Goal: Task Accomplishment & Management: Manage account settings

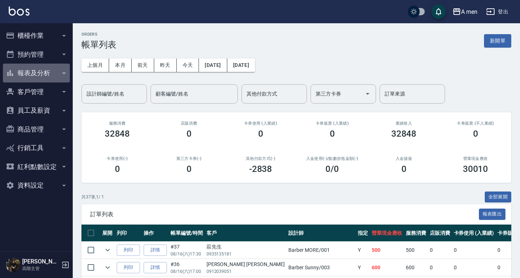
click at [40, 74] on button "報表及分析" at bounding box center [36, 73] width 67 height 19
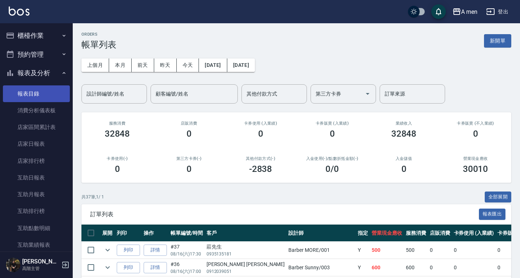
click at [36, 97] on link "報表目錄" at bounding box center [36, 93] width 67 height 17
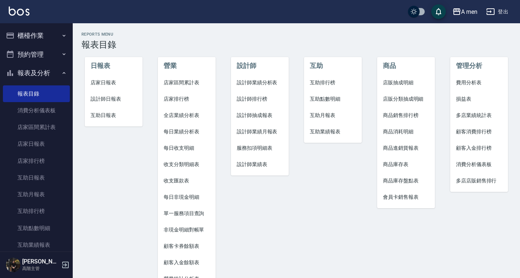
click at [258, 115] on span "設計師抽成報表" at bounding box center [260, 116] width 46 height 8
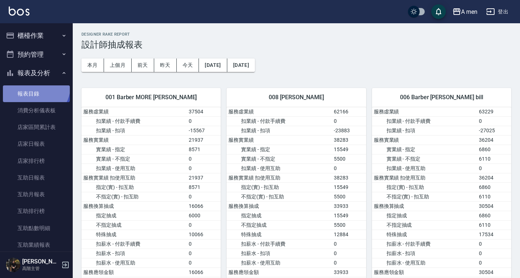
click at [35, 86] on link "報表目錄" at bounding box center [36, 93] width 67 height 17
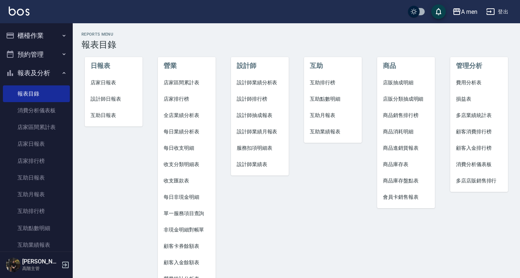
click at [261, 165] on span "設計師業績表" at bounding box center [260, 165] width 46 height 8
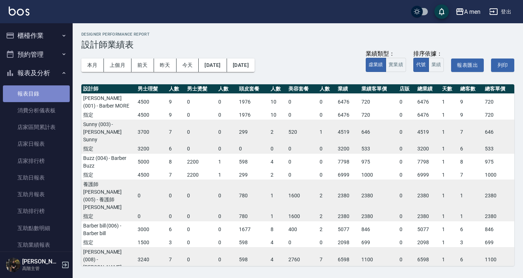
click at [41, 93] on link "報表目錄" at bounding box center [36, 93] width 67 height 17
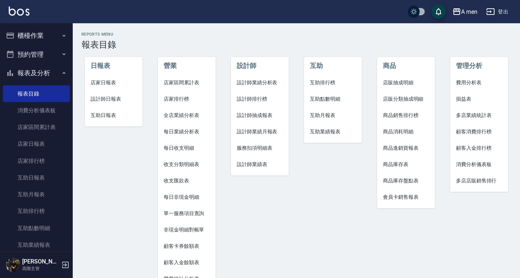
click at [259, 146] on span "服務扣項明細表" at bounding box center [260, 148] width 46 height 8
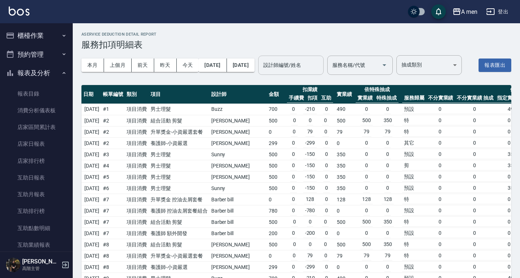
click at [311, 61] on div "設計師編號/姓名 設計師編號/姓名" at bounding box center [290, 65] width 65 height 19
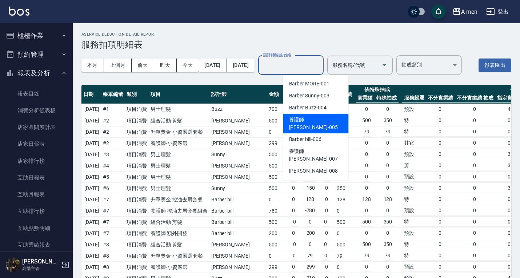
click at [322, 117] on span "養護師 小蔡 -005" at bounding box center [316, 123] width 54 height 15
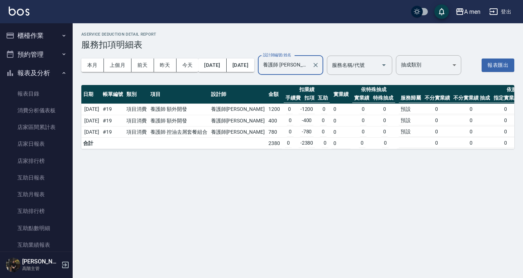
click at [333, 81] on div "本月 上個月 前天 昨天 今天 2025/08/16 2025/08/31 設計師編號/姓名 養護師 小蔡-005 設計師編號/姓名 服務名稱/代號 服務名稱…" at bounding box center [297, 65] width 433 height 31
click at [94, 64] on button "本月" at bounding box center [92, 64] width 23 height 13
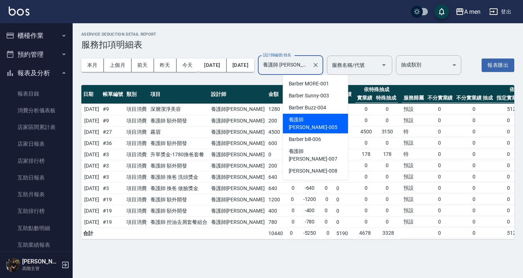
click at [309, 61] on input "養護師 [PERSON_NAME]-005" at bounding box center [285, 65] width 48 height 13
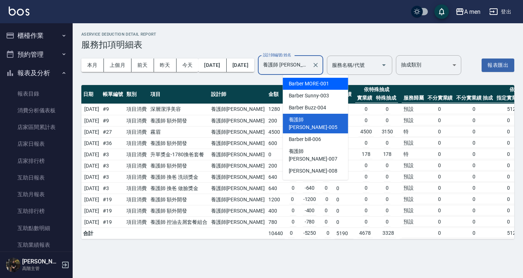
click at [314, 88] on div "Barber MORE -001" at bounding box center [315, 84] width 65 height 12
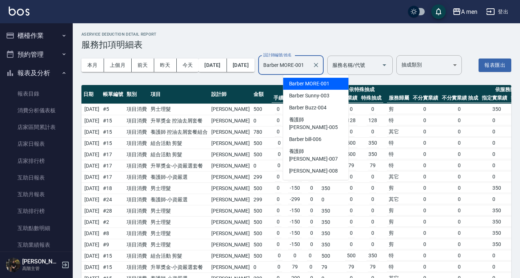
click at [309, 62] on input "Barber MORE-001" at bounding box center [285, 65] width 48 height 13
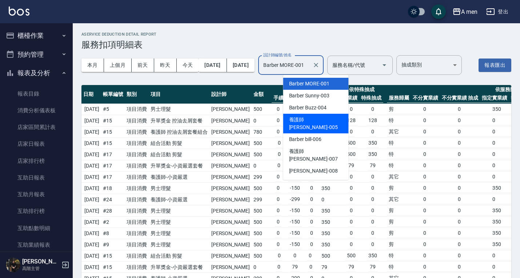
click at [309, 118] on span "養護師 小蔡 -005" at bounding box center [316, 123] width 54 height 15
type input "養護師 [PERSON_NAME]-005"
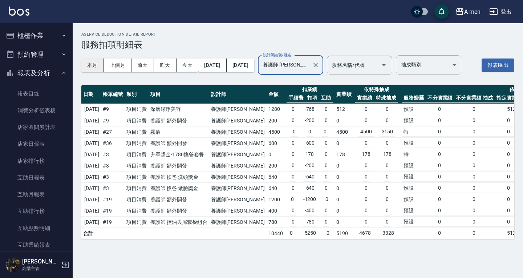
click at [93, 65] on button "本月" at bounding box center [92, 64] width 23 height 13
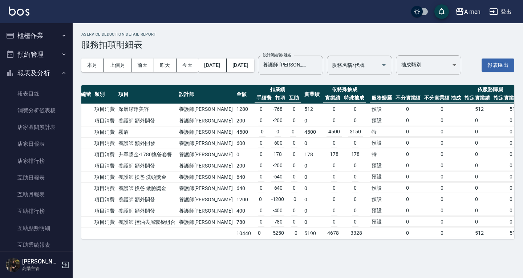
scroll to position [0, 32]
click at [156, 160] on td "升單獎金-1780換爸套餐" at bounding box center [147, 154] width 60 height 11
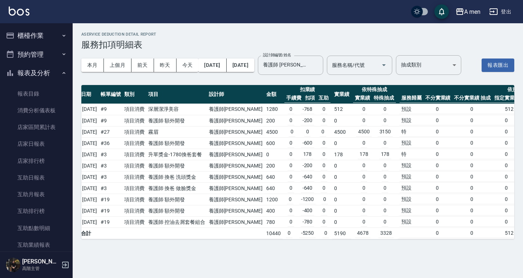
scroll to position [0, 0]
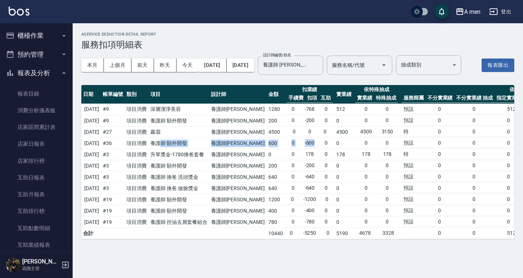
drag, startPoint x: 171, startPoint y: 161, endPoint x: 302, endPoint y: 162, distance: 131.5
click at [302, 149] on tr "2025/08/09 # 36 項目消費 養護師 額外開發 養護師小蔡 600 0 -600 0 0 0 0 預設 0 0 0 0 0 0 100 0 0 0…" at bounding box center [413, 143] width 665 height 11
click at [453, 55] on body "A men 登出 櫃檯作業 打帳單 帳單列表 營業儀表板 現金收支登錄 高階收支登錄 材料自購登錄 每日結帳 排班表 現場電腦打卡 掃碼打卡 預約管理 預約管…" at bounding box center [261, 139] width 523 height 278
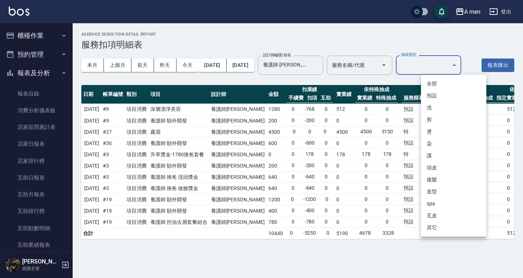
click at [449, 62] on div at bounding box center [261, 139] width 523 height 278
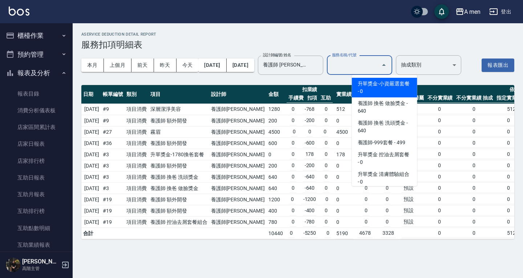
click at [378, 65] on input "服務名稱/代號" at bounding box center [354, 65] width 48 height 13
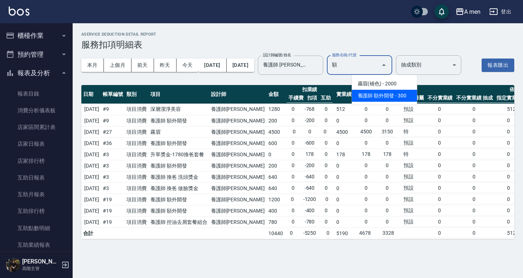
click at [380, 82] on span "霧眉(補色) - 2000" at bounding box center [384, 84] width 65 height 12
type input "霧眉(補色)"
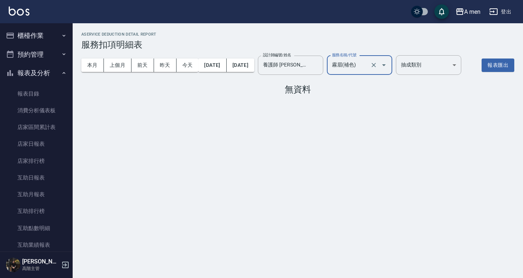
click at [365, 65] on input "霧眉(補色)" at bounding box center [349, 65] width 39 height 13
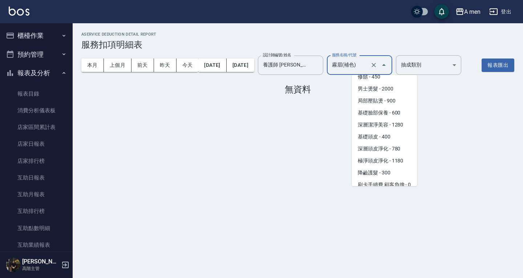
scroll to position [430, 0]
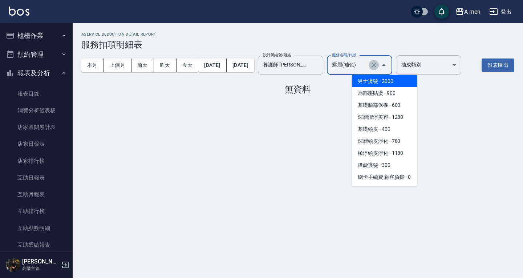
click at [377, 67] on icon "Clear" at bounding box center [373, 64] width 7 height 7
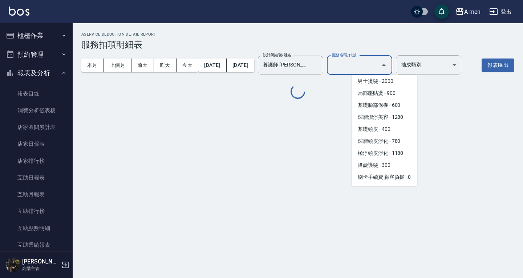
scroll to position [3, 0]
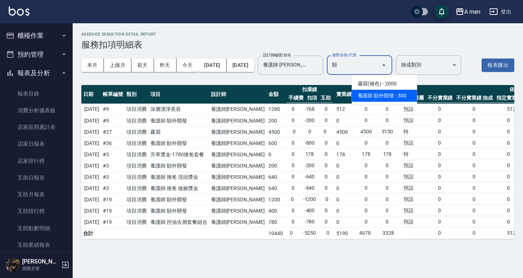
click at [392, 78] on span "霧眉(補色) - 2000" at bounding box center [384, 84] width 65 height 12
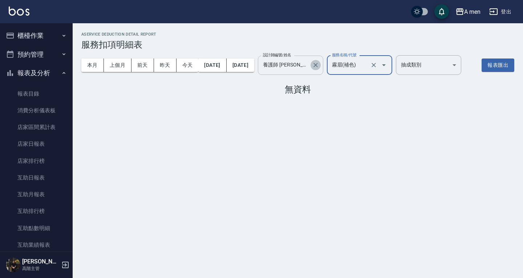
click at [319, 66] on icon "Clear" at bounding box center [315, 64] width 7 height 7
type input "霧眉(補色)"
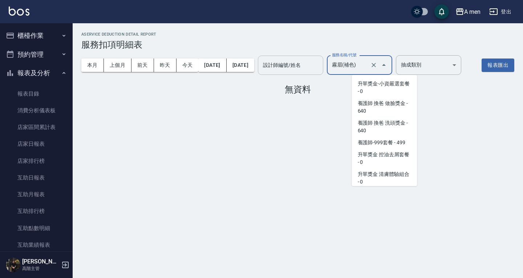
click at [369, 66] on input "霧眉(補色)" at bounding box center [349, 65] width 39 height 13
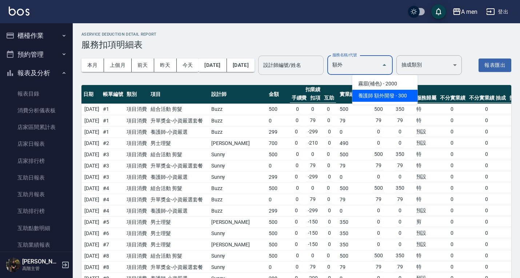
click at [385, 89] on span "霧眉(補色) - 2000" at bounding box center [384, 84] width 65 height 12
type input "霧眉(補色)"
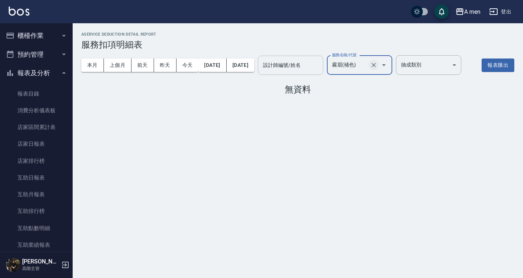
click at [377, 65] on icon "Clear" at bounding box center [373, 64] width 7 height 7
click at [378, 65] on input "額" at bounding box center [354, 65] width 48 height 13
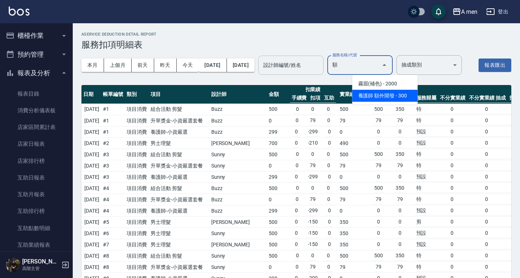
click at [366, 70] on input "額" at bounding box center [354, 65] width 48 height 13
click at [366, 98] on span "養護師 額外開發 - 300" at bounding box center [384, 96] width 65 height 12
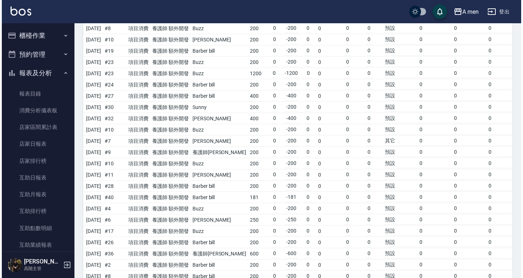
scroll to position [0, 0]
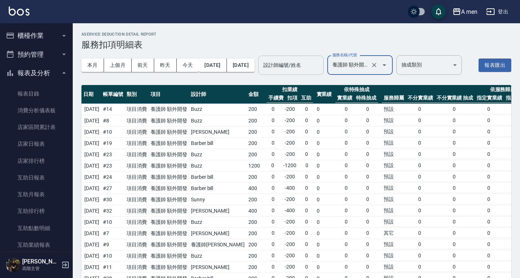
type input "養護師 額外開發"
drag, startPoint x: 203, startPoint y: 158, endPoint x: 279, endPoint y: 161, distance: 75.6
click at [279, 149] on tr "2025/08/02 # 19 項目消費 養護師 額外開發 Barber bill 200 0 -200 0 0 0 0 預設 0 0 0 0 0 0 100…" at bounding box center [402, 143] width 643 height 11
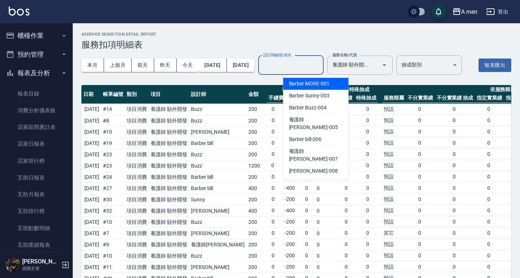
click at [320, 65] on input "設計師編號/姓名" at bounding box center [290, 65] width 59 height 13
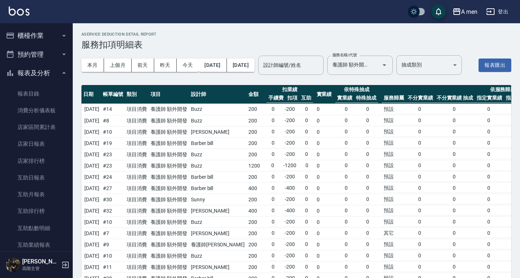
click at [189, 77] on div "本月 上個月 前天 昨天 今天 2025/08/01 2025/08/31" at bounding box center [167, 65] width 173 height 31
click at [46, 70] on button "報表及分析" at bounding box center [36, 73] width 67 height 19
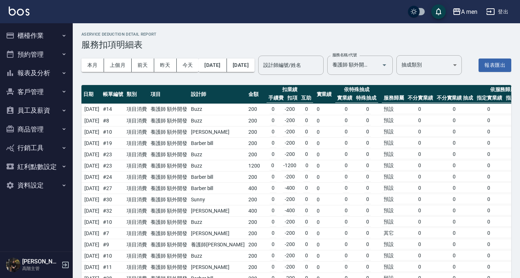
click at [46, 70] on button "報表及分析" at bounding box center [36, 73] width 67 height 19
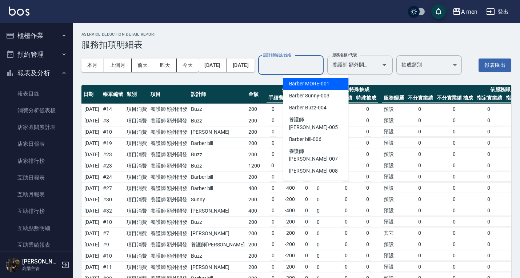
click at [292, 61] on input "設計師編號/姓名" at bounding box center [290, 65] width 59 height 13
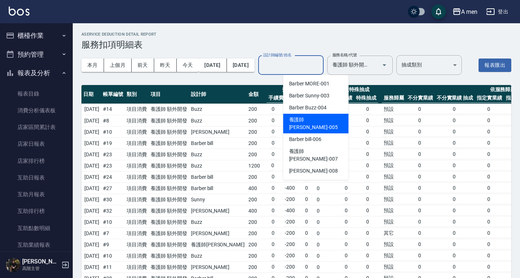
click at [304, 116] on span "養護師 小蔡 -005" at bounding box center [316, 123] width 54 height 15
type input "養護師 [PERSON_NAME]-005"
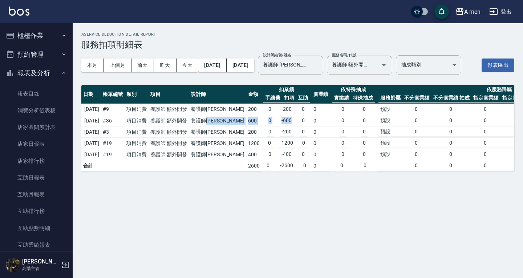
drag, startPoint x: 220, startPoint y: 134, endPoint x: 277, endPoint y: 136, distance: 57.1
click at [277, 126] on tr "2025/08/09 # 36 項目消費 養護師 額外開發 養護師小蔡 600 0 -600 0 0 0 0 預設 0 0 0 0 0 0 100 0 0 0…" at bounding box center [401, 120] width 641 height 11
click at [189, 126] on td "養護師 額外開發" at bounding box center [169, 120] width 40 height 11
click at [377, 68] on icon "Clear" at bounding box center [373, 64] width 7 height 7
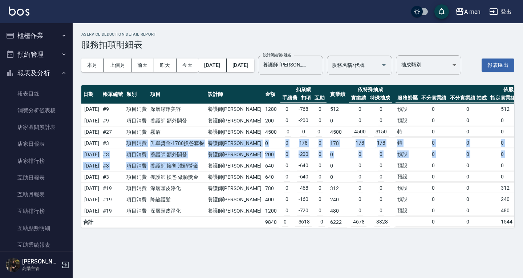
drag, startPoint x: 139, startPoint y: 161, endPoint x: 211, endPoint y: 177, distance: 73.9
click at [211, 177] on tbody "2025/08/07 # 9 項目消費 深層潔淨美容 養護師小蔡 1280 0 -768 0 512 0 0 預設 0 0 512 512 0 0 100 5…" at bounding box center [410, 166] width 659 height 124
click at [206, 171] on td "養護師 換爸 洗頭獎金" at bounding box center [177, 165] width 57 height 11
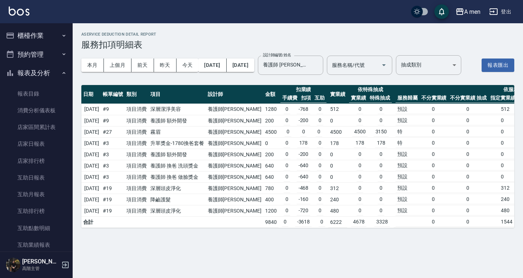
click at [49, 28] on button "櫃檯作業" at bounding box center [36, 35] width 67 height 19
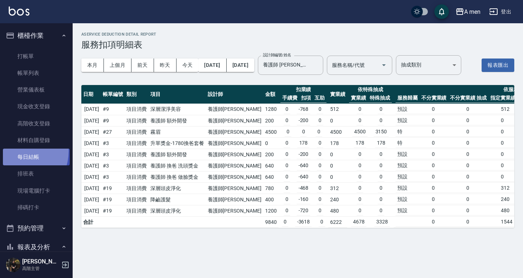
click at [17, 151] on link "每日結帳" at bounding box center [36, 157] width 67 height 17
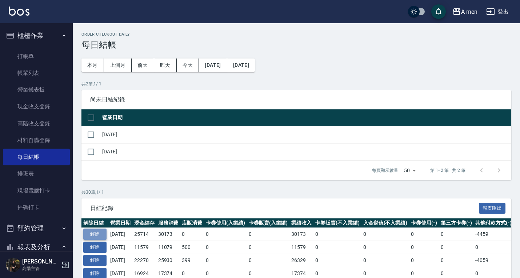
click at [98, 230] on button "解除" at bounding box center [94, 234] width 23 height 11
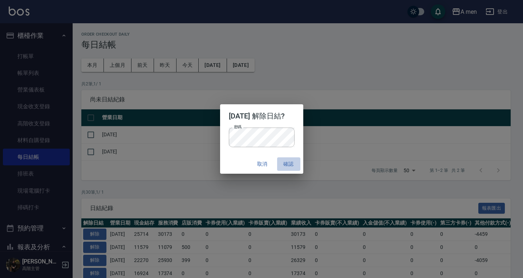
click at [294, 158] on button "確認" at bounding box center [288, 163] width 23 height 13
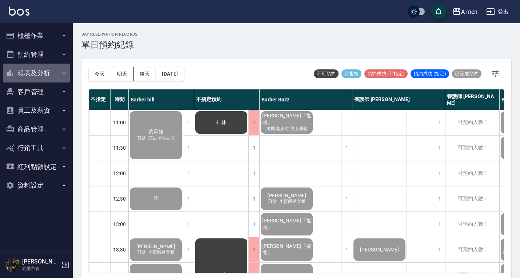
click at [32, 68] on button "報表及分析" at bounding box center [36, 73] width 67 height 19
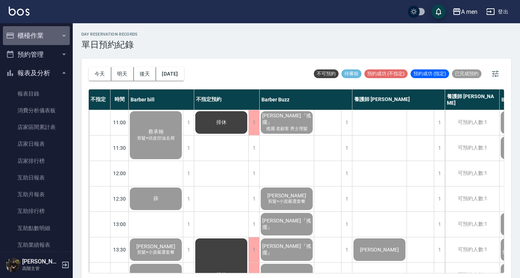
click at [47, 32] on button "櫃檯作業" at bounding box center [36, 35] width 67 height 19
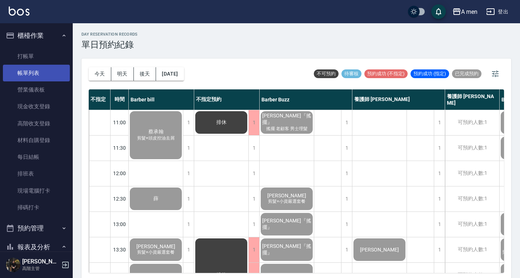
click at [42, 78] on link "帳單列表" at bounding box center [36, 73] width 67 height 17
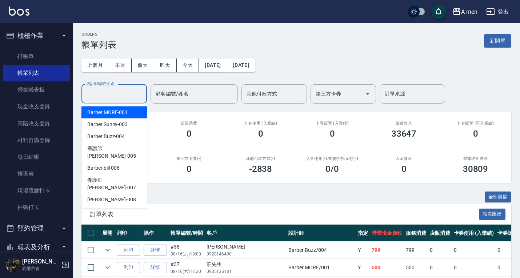
click at [117, 89] on div "設計師編號/姓名 設計師編號/姓名" at bounding box center [113, 93] width 65 height 19
click at [219, 67] on button "[DATE]" at bounding box center [213, 64] width 28 height 13
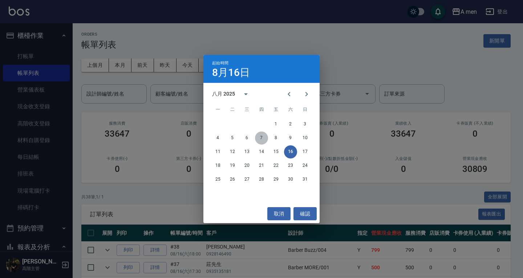
click at [259, 136] on button "7" at bounding box center [261, 138] width 13 height 13
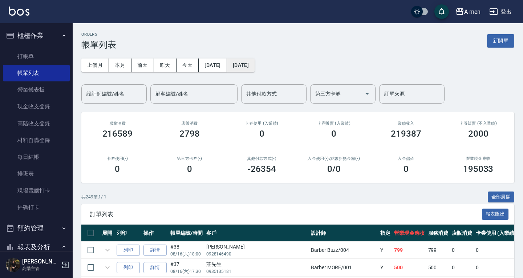
click at [255, 68] on button "[DATE]" at bounding box center [241, 64] width 28 height 13
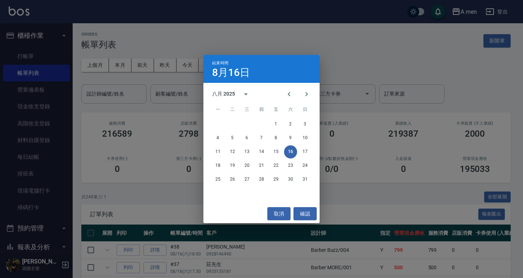
click at [262, 138] on h3 "0" at bounding box center [260, 134] width 5 height 10
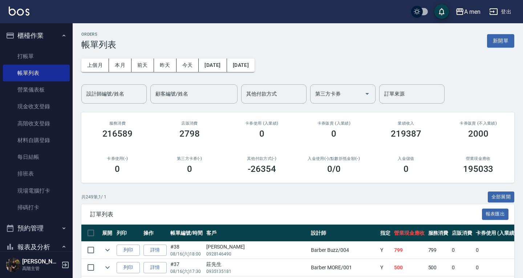
click at [262, 138] on h3 "0" at bounding box center [261, 134] width 5 height 10
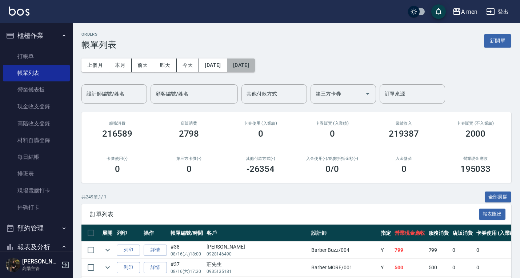
click at [255, 69] on button "[DATE]" at bounding box center [241, 64] width 28 height 13
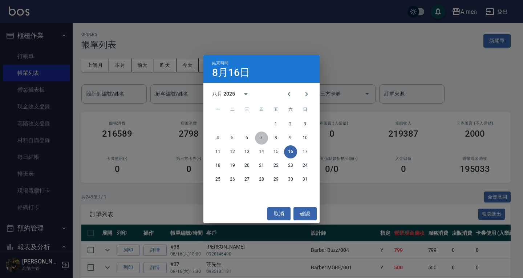
click at [262, 135] on button "7" at bounding box center [261, 138] width 13 height 13
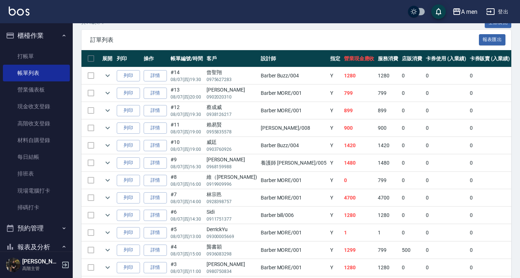
scroll to position [177, 0]
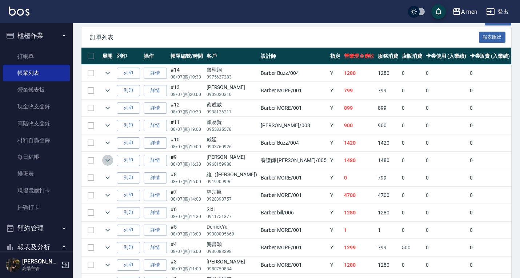
click at [106, 162] on icon "expand row" at bounding box center [107, 160] width 9 height 9
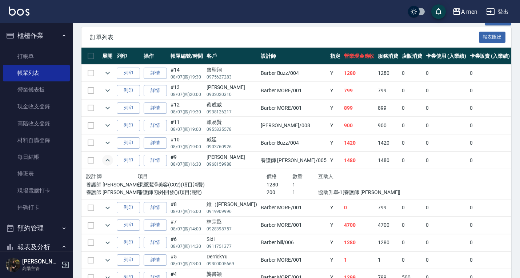
scroll to position [0, 0]
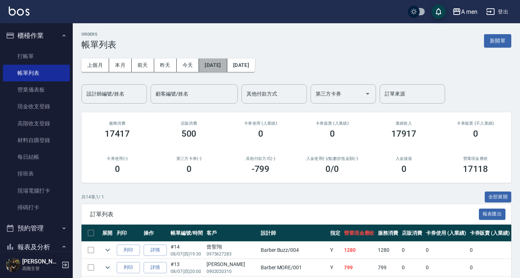
click at [217, 59] on button "[DATE]" at bounding box center [213, 64] width 28 height 13
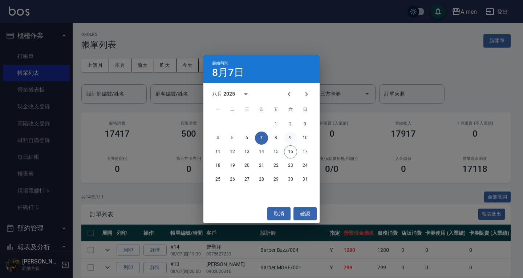
click at [291, 141] on button "9" at bounding box center [290, 138] width 13 height 13
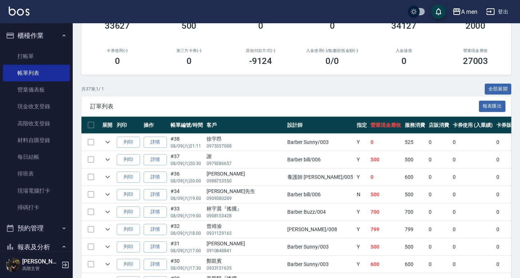
scroll to position [108, 0]
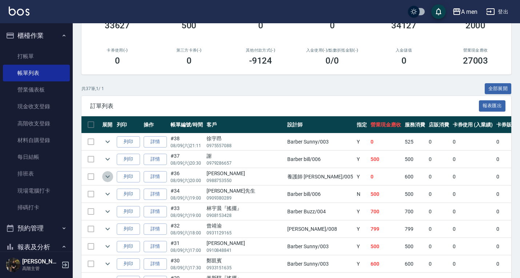
click at [106, 178] on icon "expand row" at bounding box center [107, 176] width 9 height 9
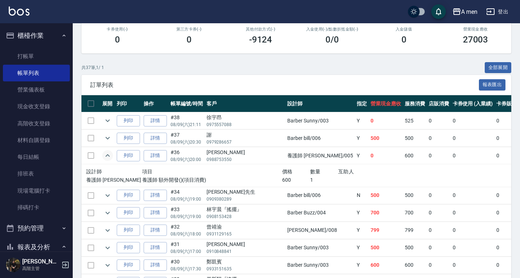
scroll to position [129, 0]
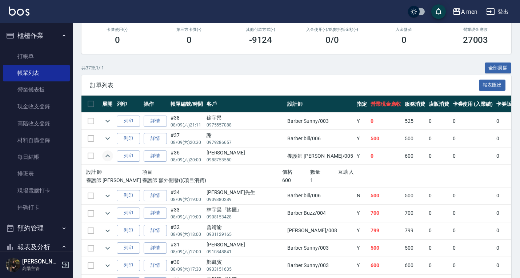
click at [178, 182] on p "養護師 額外開發()(項目消費)" at bounding box center [212, 181] width 140 height 8
click at [110, 157] on icon "expand row" at bounding box center [107, 156] width 9 height 9
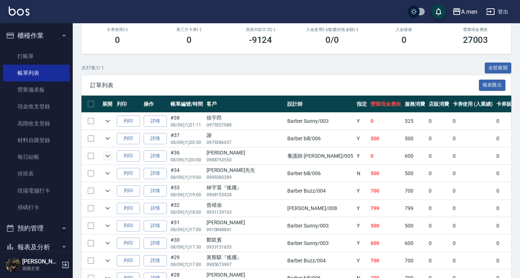
click at [110, 157] on icon "expand row" at bounding box center [107, 156] width 9 height 9
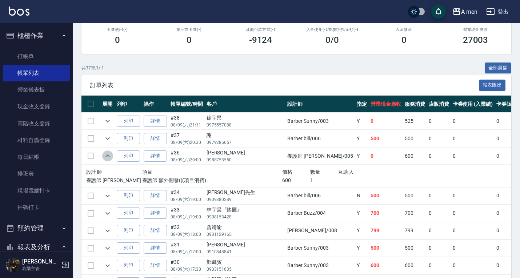
click at [108, 156] on icon "expand row" at bounding box center [107, 156] width 9 height 9
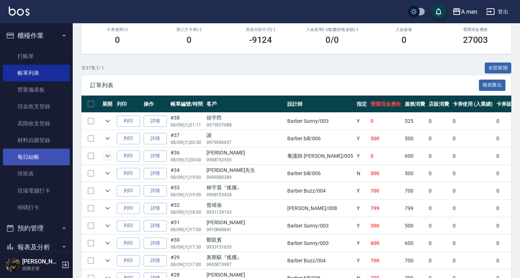
click at [20, 158] on link "每日結帳" at bounding box center [36, 157] width 67 height 17
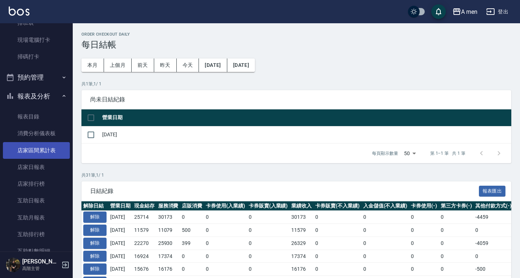
scroll to position [210, 0]
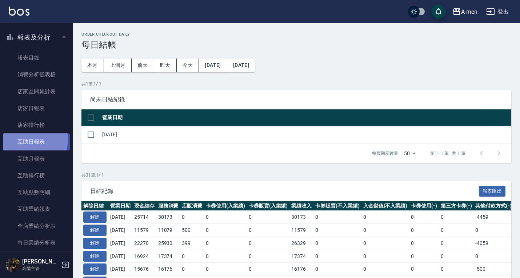
click at [28, 140] on link "互助日報表" at bounding box center [36, 141] width 67 height 17
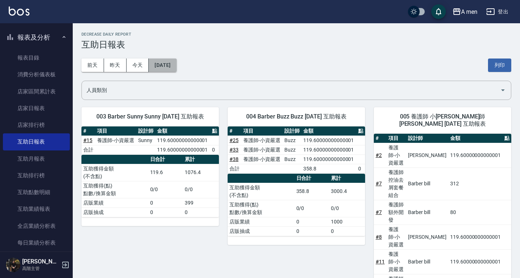
click at [163, 63] on button "[DATE]" at bounding box center [163, 64] width 28 height 13
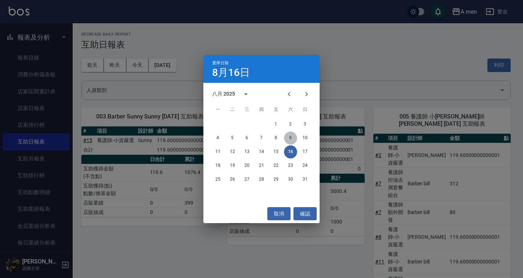
click at [291, 136] on button "9" at bounding box center [290, 138] width 13 height 13
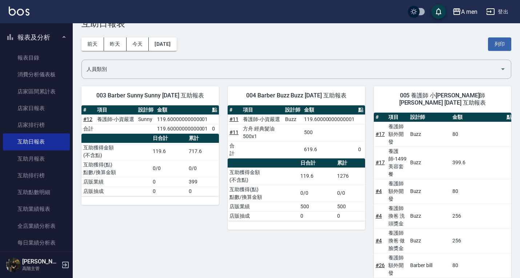
scroll to position [62, 0]
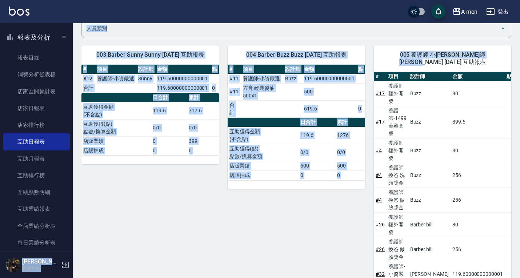
drag, startPoint x: 420, startPoint y: 63, endPoint x: 357, endPoint y: 18, distance: 77.3
click at [357, 18] on div "A men 登出 櫃檯作業 打帳單 帳單列表 營業儀表板 現金收支登錄 高階收支登錄 材料自購登錄 每日結帳 排班表 現場電腦打卡 掃碼打卡 預約管理 預約管…" at bounding box center [260, 244] width 520 height 613
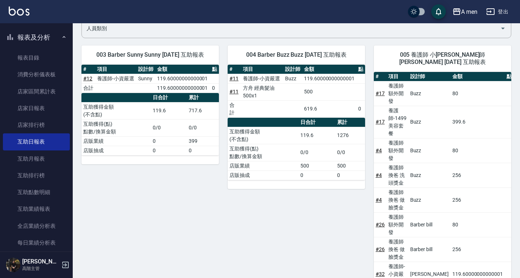
click at [408, 106] on td "養護師-1499 美容套餐" at bounding box center [397, 122] width 22 height 32
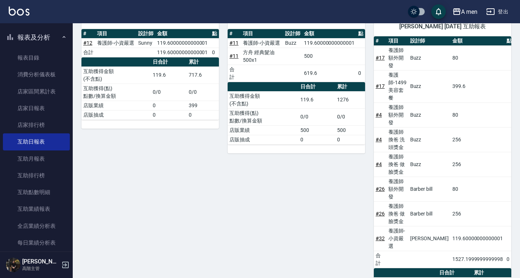
scroll to position [0, 0]
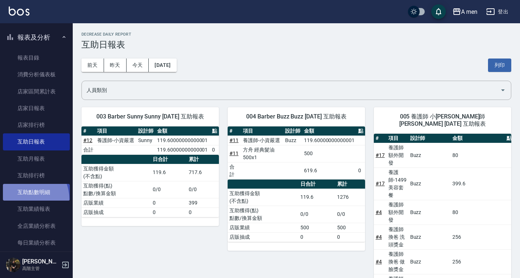
click at [19, 200] on link "互助點數明細" at bounding box center [36, 192] width 67 height 17
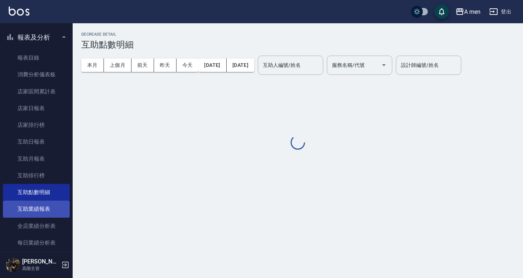
click at [22, 208] on link "互助業績報表" at bounding box center [36, 209] width 67 height 17
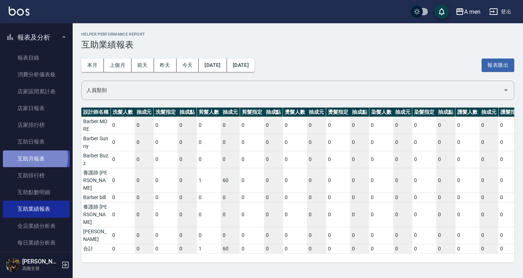
click at [32, 157] on link "互助月報表" at bounding box center [36, 158] width 67 height 17
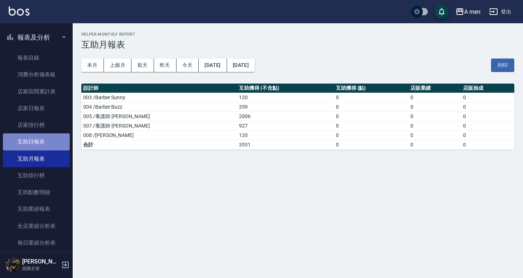
click at [38, 140] on link "互助日報表" at bounding box center [36, 141] width 67 height 17
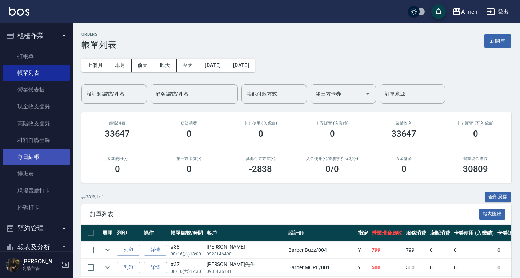
click at [32, 156] on link "每日結帳" at bounding box center [36, 157] width 67 height 17
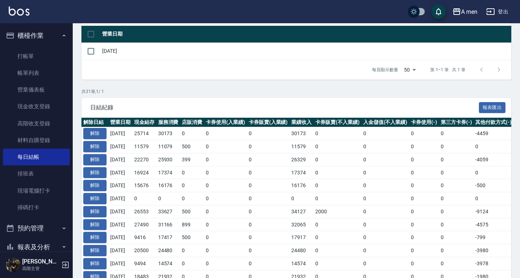
scroll to position [106, 0]
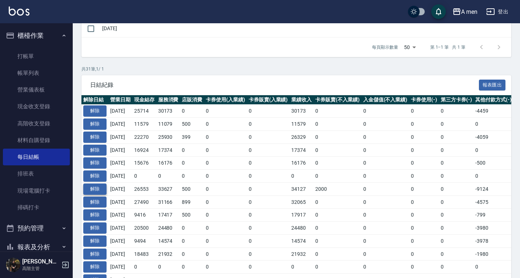
click at [94, 188] on button "解除" at bounding box center [94, 188] width 23 height 11
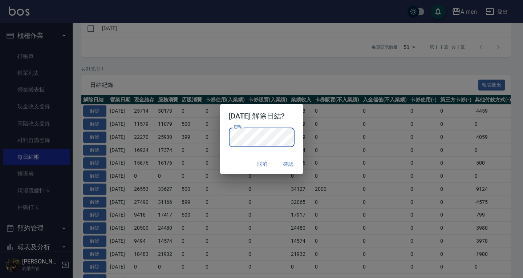
click at [287, 165] on button "確認" at bounding box center [288, 163] width 23 height 13
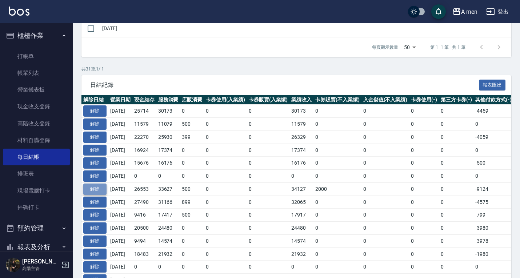
click at [86, 187] on button "解除" at bounding box center [94, 188] width 23 height 11
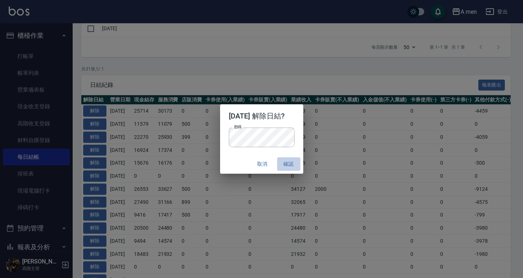
click at [296, 162] on button "確認" at bounding box center [288, 163] width 23 height 13
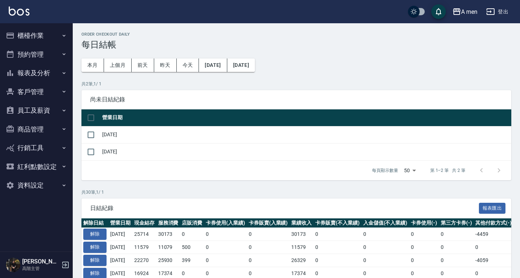
click at [44, 33] on button "櫃檯作業" at bounding box center [36, 35] width 67 height 19
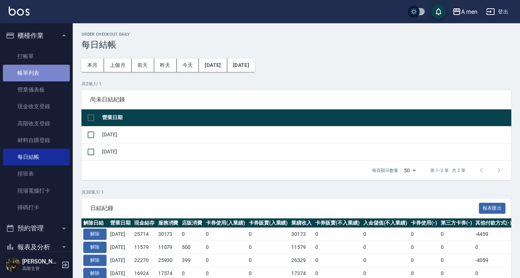
click at [40, 78] on link "帳單列表" at bounding box center [36, 73] width 67 height 17
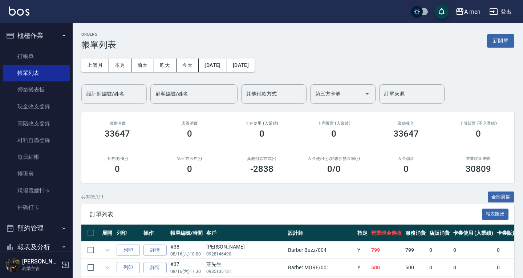
click at [143, 137] on div "33647" at bounding box center [117, 134] width 55 height 10
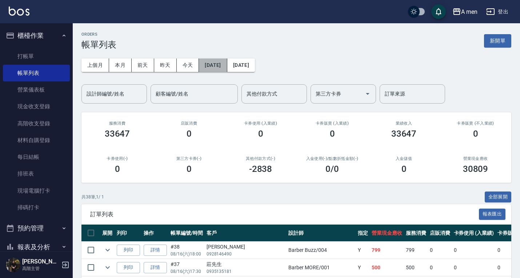
click at [227, 62] on button "[DATE]" at bounding box center [213, 64] width 28 height 13
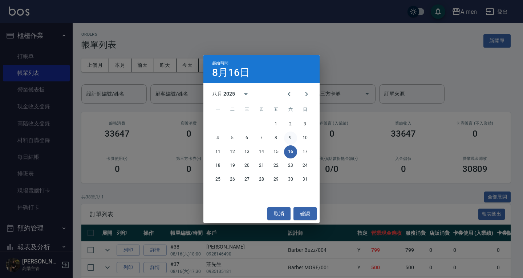
click at [290, 137] on button "9" at bounding box center [290, 138] width 13 height 13
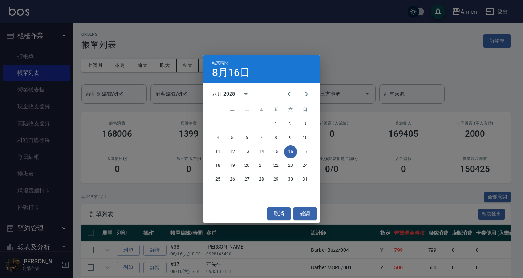
click at [291, 136] on div "卡券使用 (入業績) 0" at bounding box center [261, 129] width 72 height 35
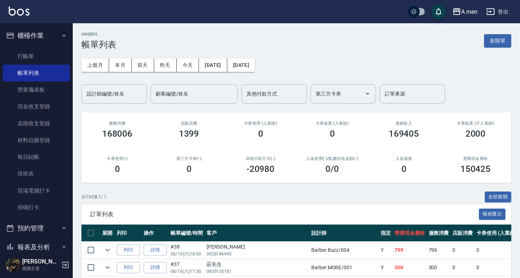
click at [291, 136] on div "卡券使用 (入業績) 0" at bounding box center [261, 129] width 72 height 35
click at [255, 60] on button "[DATE]" at bounding box center [241, 64] width 28 height 13
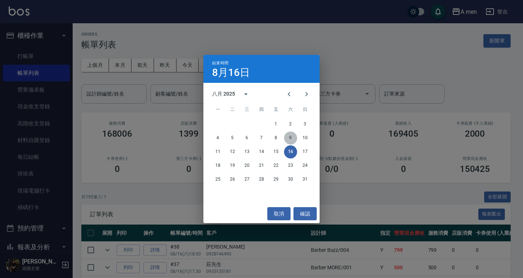
click at [288, 136] on button "9" at bounding box center [290, 138] width 13 height 13
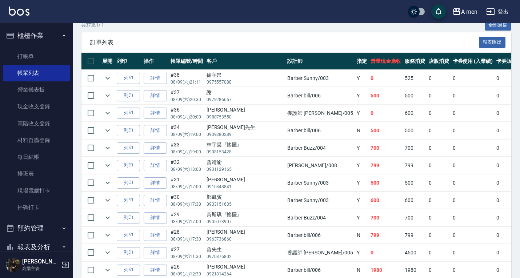
scroll to position [172, 0]
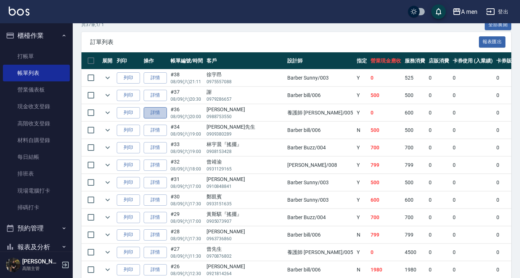
click at [146, 109] on link "詳情" at bounding box center [155, 112] width 23 height 11
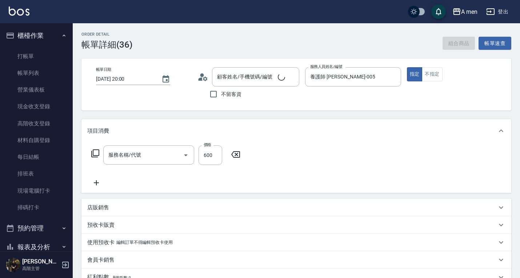
type input "2025/08/09 20:00"
type input "養護師 小蔡-005"
type input "基礎頭皮 + 修眉 +造型 收他600元"
click at [334, 80] on input "養護師 小蔡-005" at bounding box center [347, 76] width 78 height 13
type input "養護師 額外開發"
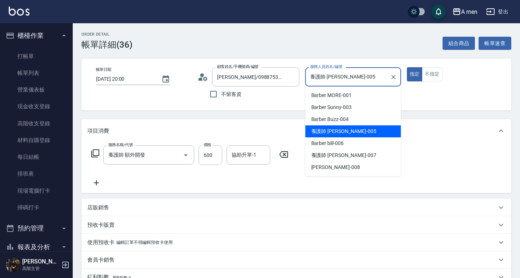
type input "劉先生/0988753550/null"
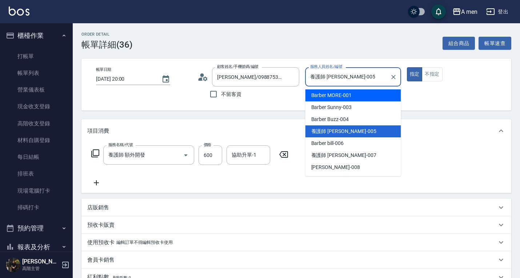
click at [334, 97] on span "Barber MORE -001" at bounding box center [331, 96] width 40 height 8
type input "Barber MORE-001"
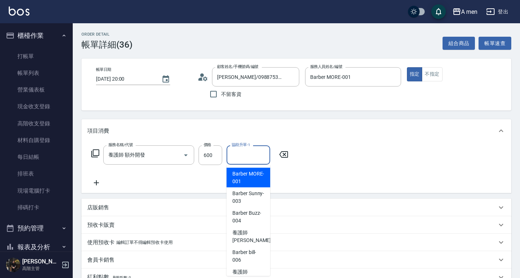
click at [245, 158] on div "協助升單-1 協助升單-1" at bounding box center [248, 154] width 44 height 19
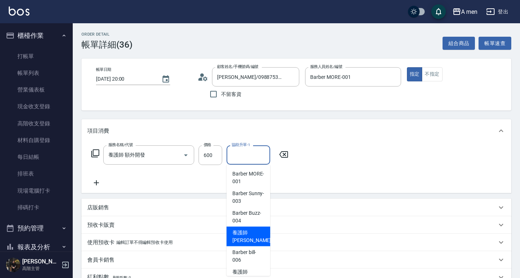
click at [244, 231] on span "養護師 小蔡 -005" at bounding box center [256, 236] width 49 height 15
type input "養護師 小蔡-005"
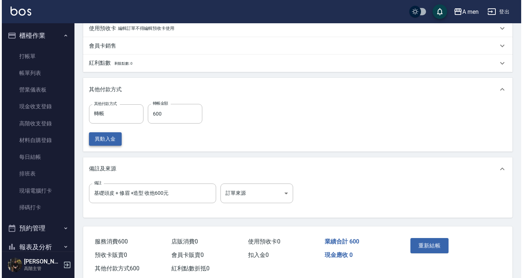
scroll to position [231, 0]
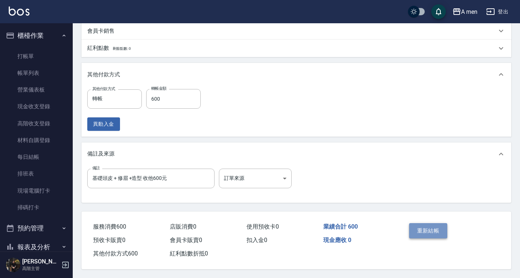
click at [441, 226] on button "重新結帳" at bounding box center [428, 230] width 39 height 15
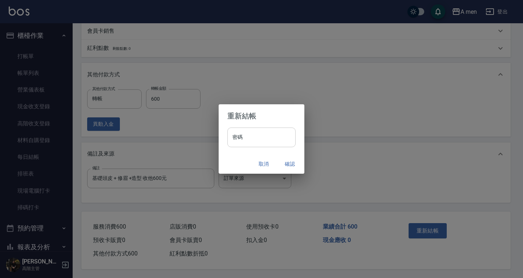
click at [280, 133] on input "密碼" at bounding box center [261, 138] width 68 height 20
type input "**********"
click at [288, 164] on button "確認" at bounding box center [289, 163] width 23 height 13
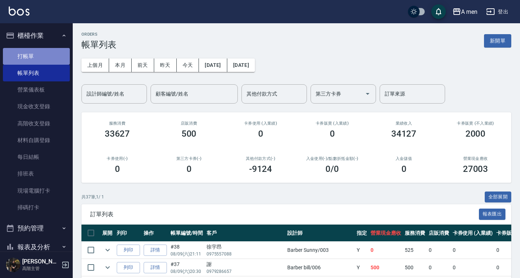
click at [46, 58] on link "打帳單" at bounding box center [36, 56] width 67 height 17
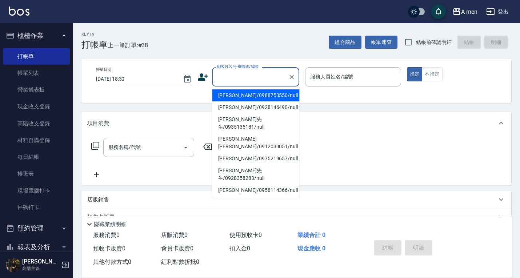
click at [268, 72] on input "顧客姓名/手機號碼/編號" at bounding box center [250, 76] width 70 height 13
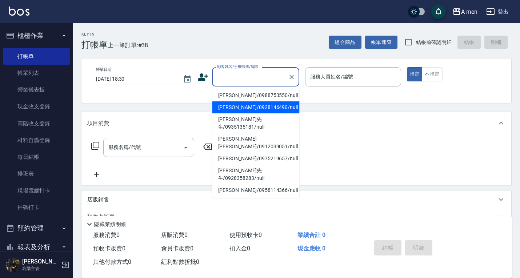
click at [249, 105] on li "黃任廷/0928146490/null" at bounding box center [255, 107] width 87 height 12
type input "黃任廷/0928146490/null"
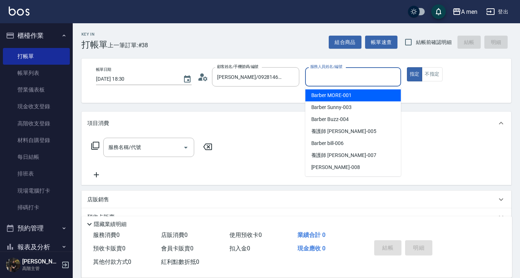
click at [311, 83] on input "服務人員姓名/編號" at bounding box center [352, 76] width 89 height 13
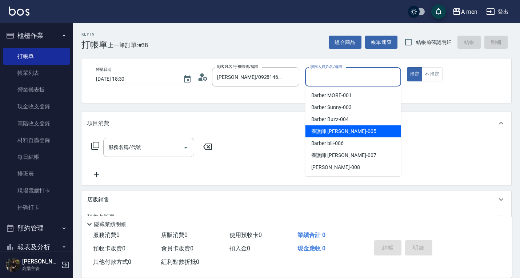
click at [312, 127] on div "養護師 小蔡 -005" at bounding box center [353, 131] width 96 height 12
type input "養護師 小蔡-005"
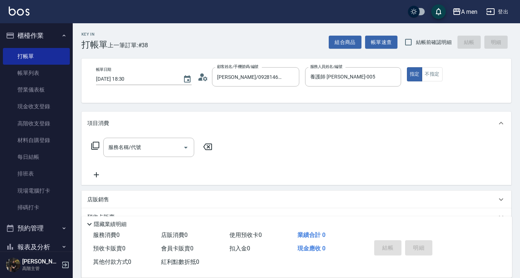
click at [158, 137] on div "服務名稱/代號 服務名稱/代號" at bounding box center [295, 160] width 429 height 50
click at [152, 150] on input "服務名稱/代號" at bounding box center [142, 147] width 73 height 13
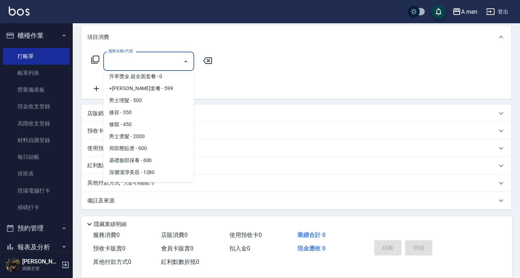
scroll to position [326, 0]
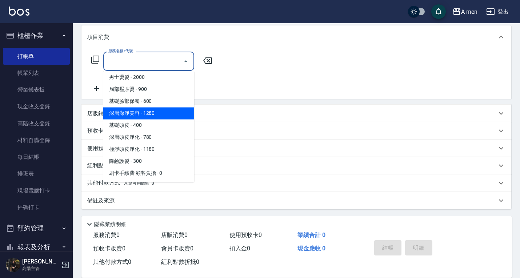
click at [137, 113] on span "深層潔淨美容 - 1280" at bounding box center [148, 114] width 91 height 12
type input "深層潔淨美容(C02)"
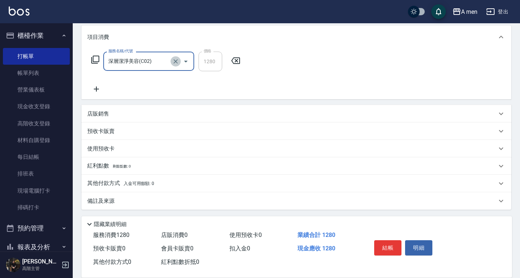
click at [179, 62] on button "Clear" at bounding box center [175, 61] width 10 height 10
click at [151, 63] on input "服務名稱/代號" at bounding box center [138, 61] width 64 height 13
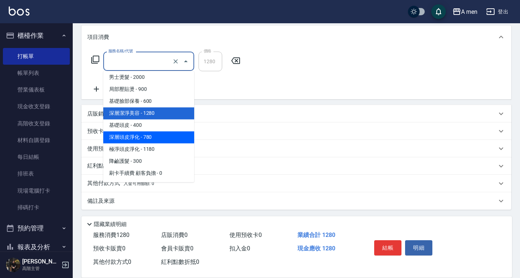
click at [131, 139] on span "深層頭皮淨化 - 780" at bounding box center [148, 138] width 91 height 12
type input "深層頭皮淨化(D2)"
type input "780"
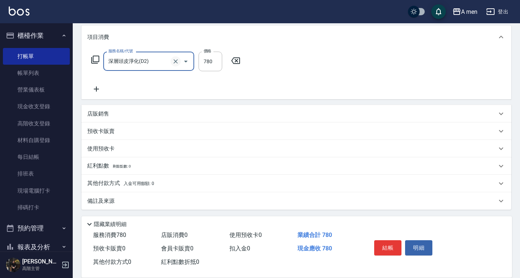
click at [175, 65] on button "Clear" at bounding box center [175, 61] width 10 height 10
click at [182, 63] on icon "Open" at bounding box center [185, 61] width 9 height 9
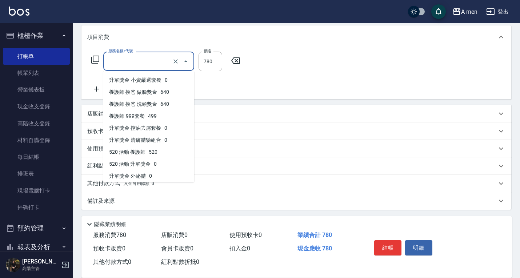
scroll to position [287, 0]
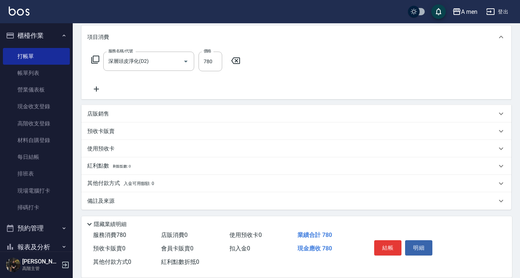
click at [380, 54] on div "服務名稱/代號 深層頭皮淨化(D2) 服務名稱/代號 價格 780 價格" at bounding box center [295, 74] width 429 height 51
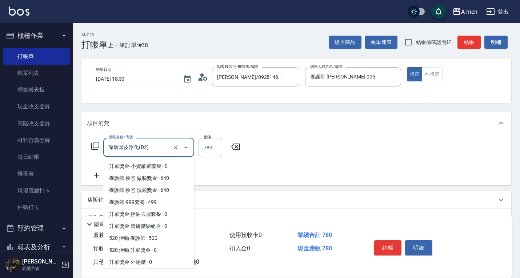
click at [121, 142] on input "深層頭皮淨化(D2)" at bounding box center [138, 147] width 64 height 13
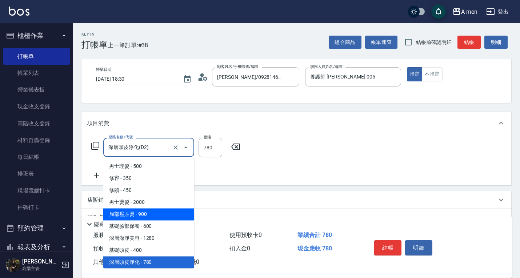
scroll to position [326, 0]
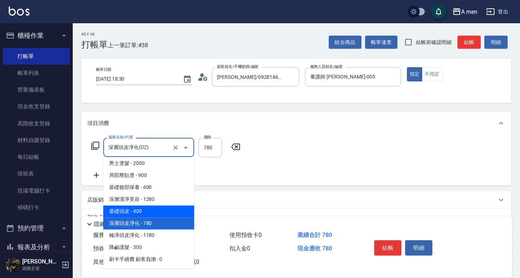
click at [122, 207] on span "基礎頭皮 - 400" at bounding box center [148, 212] width 91 height 12
type input "基礎頭皮(D1)"
type input "400"
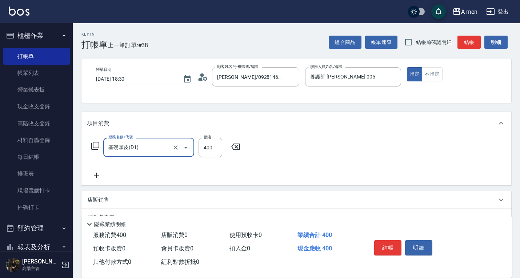
click at [157, 150] on input "基礎頭皮(D1)" at bounding box center [138, 147] width 64 height 13
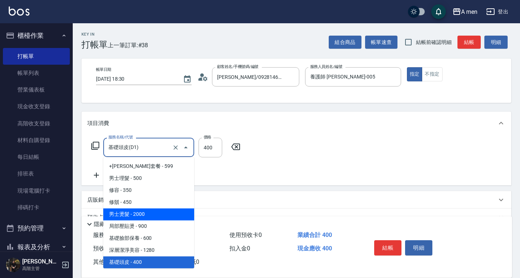
scroll to position [310, 0]
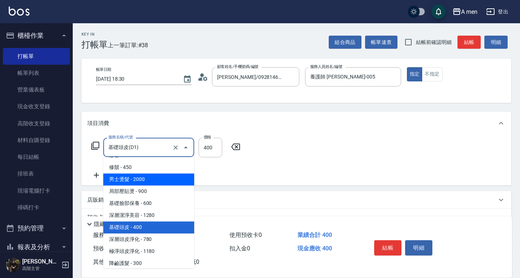
click at [143, 213] on span "深層潔淨美容 - 1280" at bounding box center [148, 216] width 91 height 12
type input "深層潔淨美容(C02)"
type input "1280"
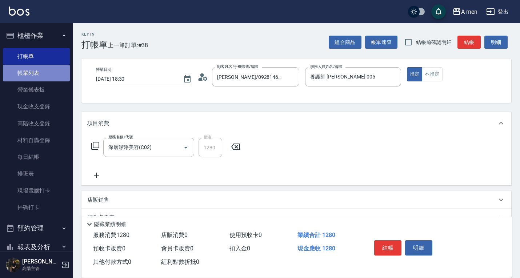
click at [39, 73] on link "帳單列表" at bounding box center [36, 73] width 67 height 17
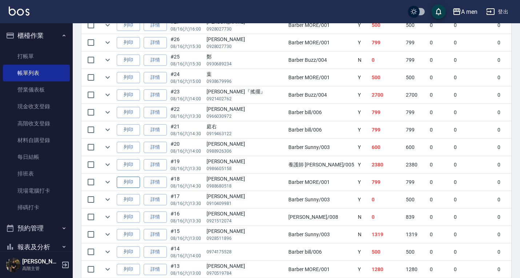
scroll to position [416, 0]
click at [156, 168] on link "詳情" at bounding box center [155, 164] width 23 height 11
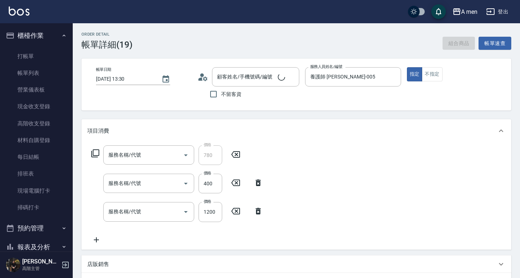
type input "2025/08/16 13:30"
type input "養護師 小蔡-005"
type input "徐先生/0986605158/null"
type input "養護師 控油去屑套餐組合"
type input "養護師 額外開發"
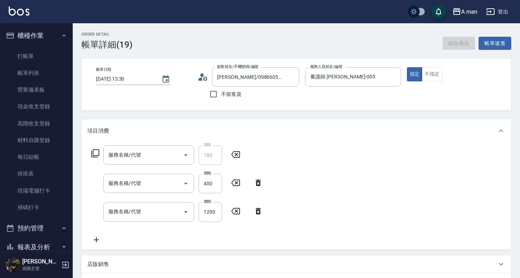
type input "養護師 額外開發"
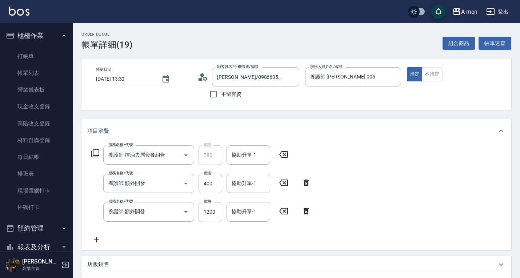
click at [283, 154] on icon at bounding box center [283, 154] width 9 height 7
click at [311, 180] on icon at bounding box center [306, 182] width 18 height 9
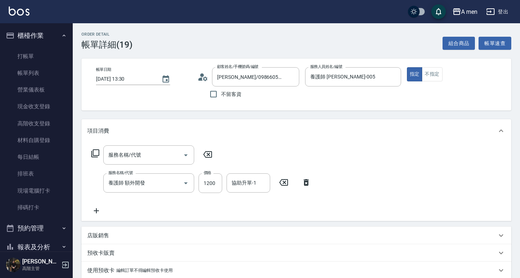
click at [304, 185] on icon at bounding box center [305, 182] width 5 height 7
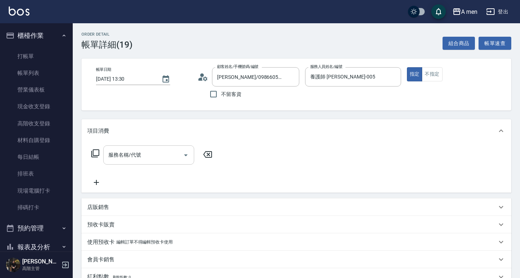
click at [134, 153] on div "服務名稱/代號 服務名稱/代號" at bounding box center [148, 154] width 91 height 19
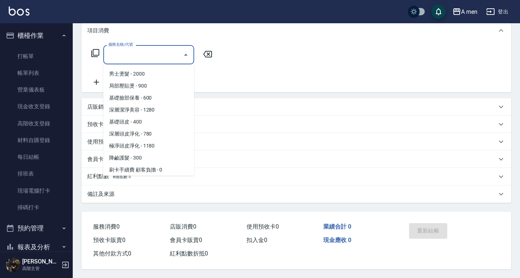
scroll to position [323, 0]
click at [140, 134] on span "深層頭皮淨化 - 780" at bounding box center [148, 134] width 91 height 12
type input "深層頭皮淨化(D2)"
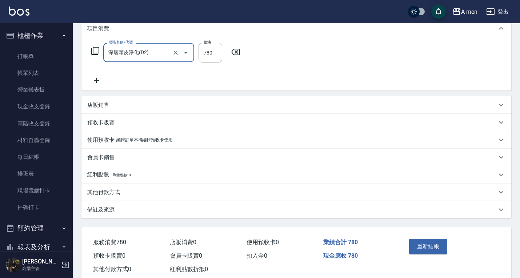
click at [96, 84] on icon at bounding box center [96, 80] width 18 height 9
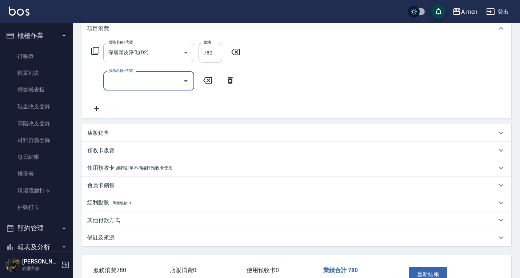
click at [133, 83] on input "服務名稱/代號" at bounding box center [142, 80] width 73 height 13
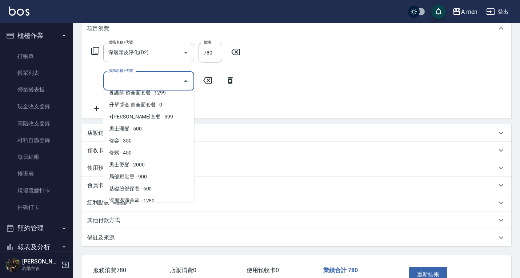
scroll to position [258, 0]
click at [145, 138] on span "修容 - 350" at bounding box center [148, 141] width 91 height 12
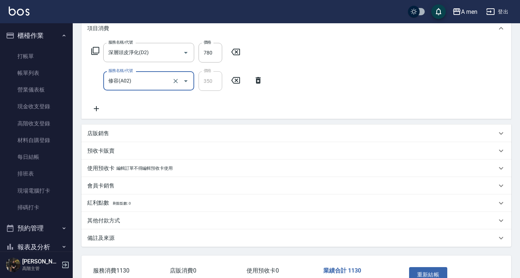
click at [156, 83] on input "修容(A02)" at bounding box center [138, 80] width 64 height 13
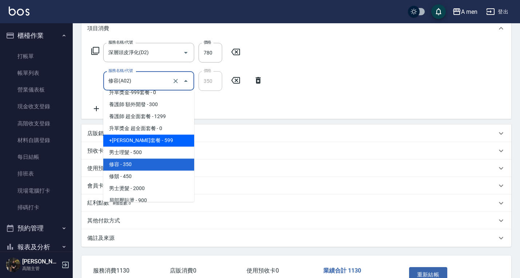
scroll to position [236, 0]
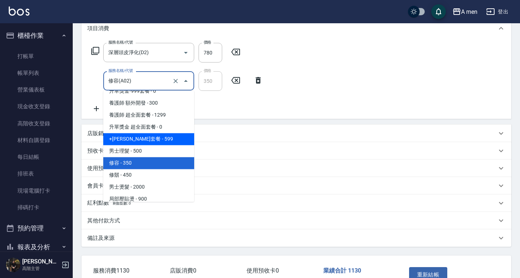
click at [129, 171] on span "修鬍 - 450" at bounding box center [148, 175] width 91 height 12
type input "修鬍(A03)"
type input "450"
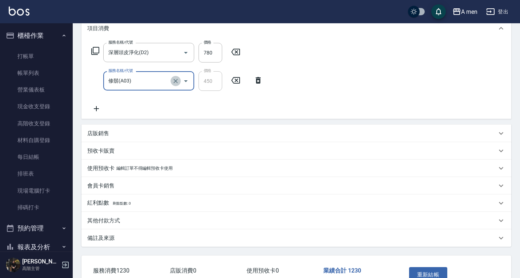
click at [174, 78] on icon "Clear" at bounding box center [175, 80] width 7 height 7
click at [186, 80] on icon "Open" at bounding box center [185, 81] width 9 height 9
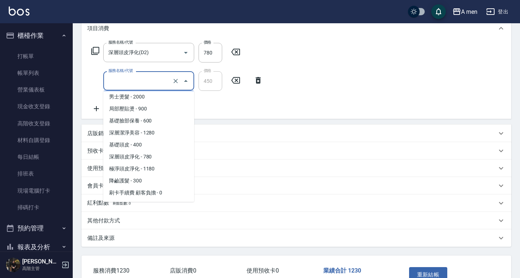
scroll to position [326, 0]
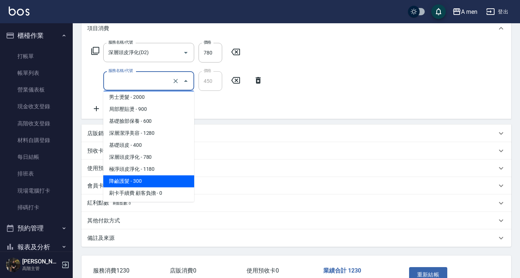
click at [141, 180] on span "降鹼護髮 - 300" at bounding box center [148, 181] width 91 height 12
type input "降鹼護髮(H01)"
type input "300"
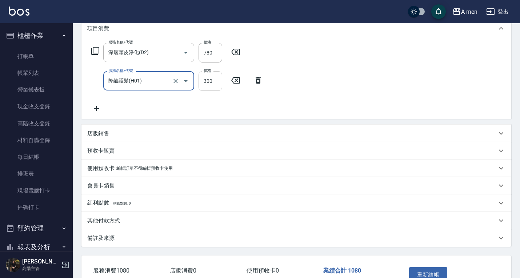
click at [206, 82] on input "300" at bounding box center [210, 81] width 24 height 20
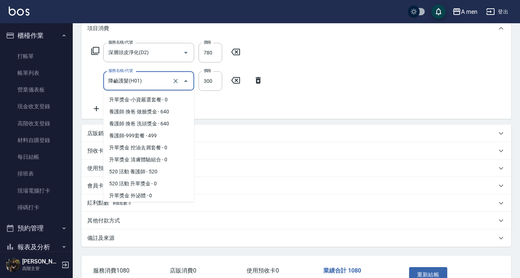
click at [169, 85] on input "降鹼護髮(H01)" at bounding box center [138, 80] width 64 height 13
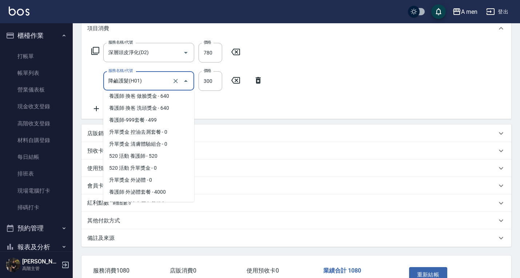
scroll to position [0, 0]
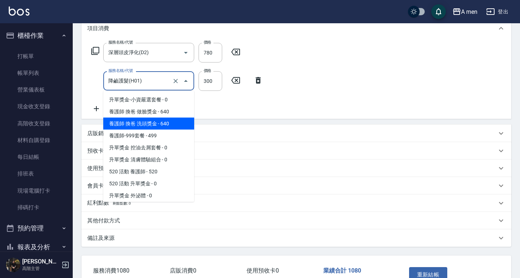
click at [240, 116] on div "服務名稱/代號 深層頭皮淨化(D2) 服務名稱/代號 價格 780 價格 服務名稱/代號 降鹼護髮(H01) 服務名稱/代號 價格 300 價格" at bounding box center [295, 79] width 429 height 79
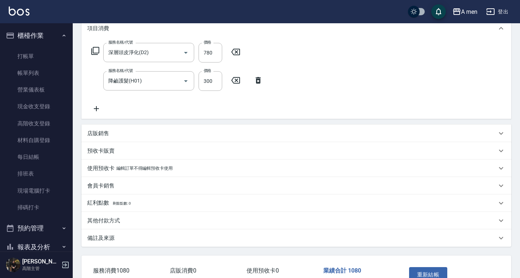
click at [257, 81] on icon at bounding box center [258, 80] width 18 height 9
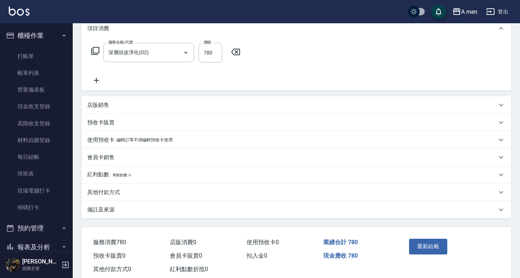
click at [93, 76] on icon at bounding box center [96, 80] width 18 height 9
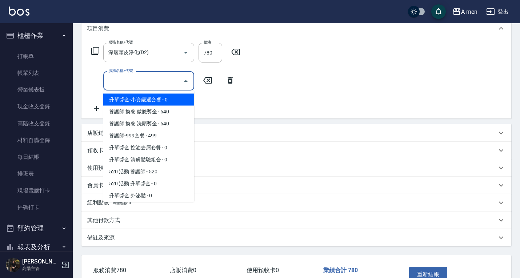
click at [154, 83] on input "服務名稱/代號" at bounding box center [142, 80] width 73 height 13
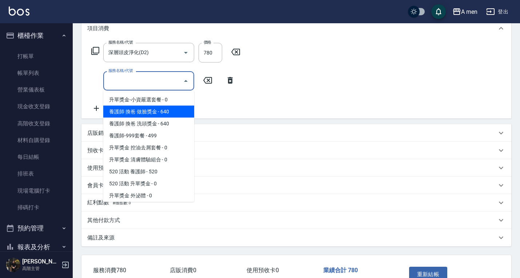
click at [149, 110] on span "養護師 換爸 做臉獎金 - 640" at bounding box center [148, 112] width 91 height 12
type input "養護師 換爸 做臉獎金"
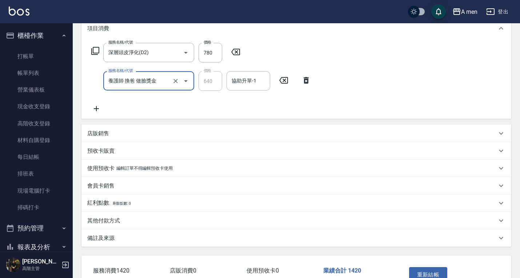
scroll to position [111, 0]
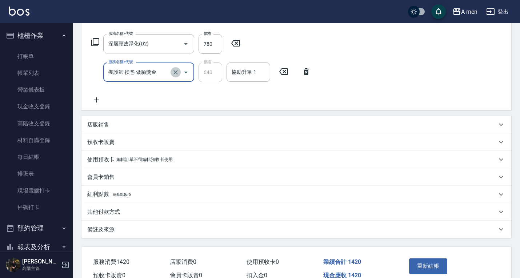
click at [174, 68] on button "Clear" at bounding box center [175, 72] width 10 height 10
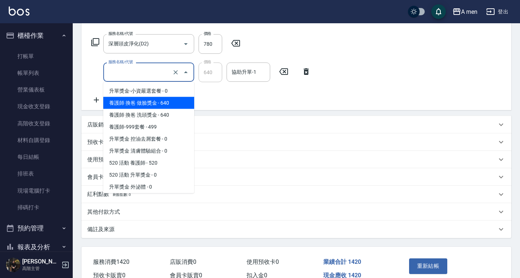
click at [164, 70] on input "服務名稱/代號" at bounding box center [138, 72] width 64 height 13
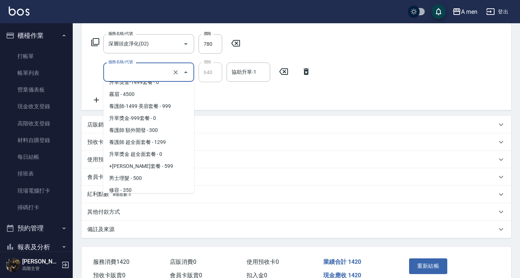
scroll to position [213, 0]
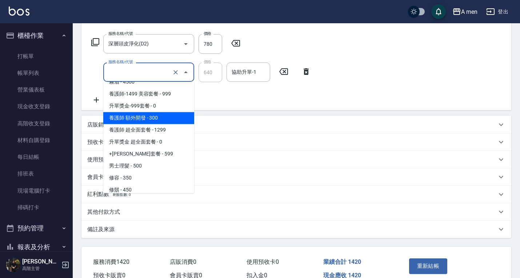
click at [150, 122] on span "養護師 額外開發 - 300" at bounding box center [148, 118] width 91 height 12
type input "養護師 額外開發"
type input "300"
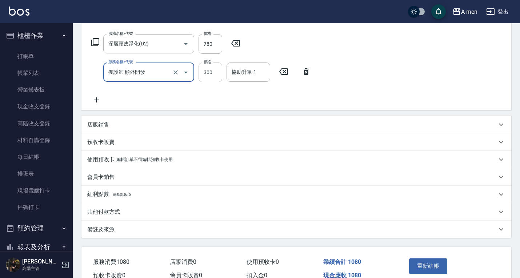
click at [212, 70] on input "300" at bounding box center [210, 72] width 24 height 20
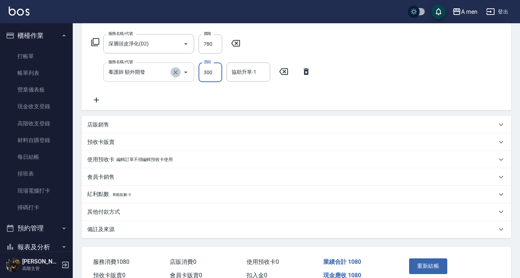
click at [174, 71] on icon "Clear" at bounding box center [175, 72] width 7 height 7
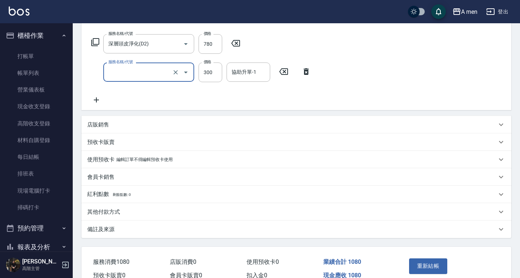
type input "養護師 額外開發"
click at [283, 73] on icon at bounding box center [283, 71] width 9 height 7
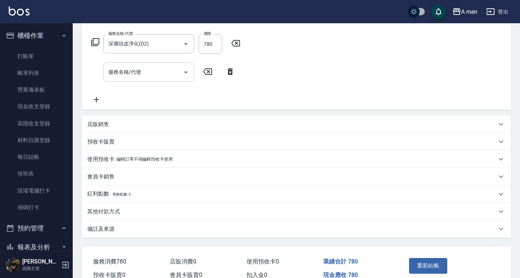
click at [155, 67] on input "服務名稱/代號" at bounding box center [142, 72] width 73 height 13
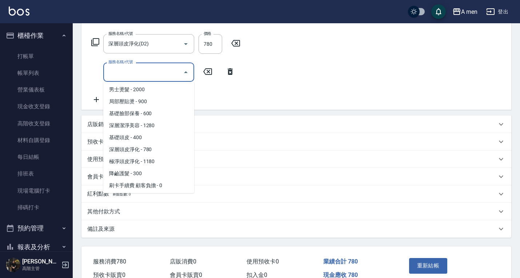
scroll to position [326, 0]
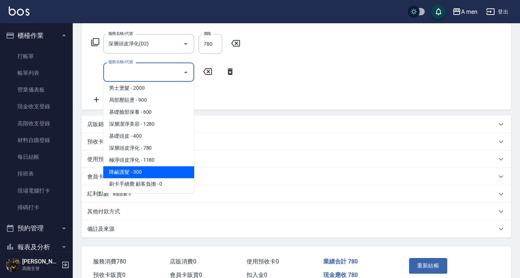
click at [135, 171] on span "降鹼護髮 - 300" at bounding box center [148, 172] width 91 height 12
type input "降鹼護髮(H01)"
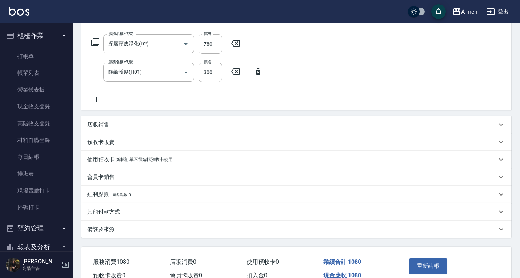
click at [206, 64] on label "價格" at bounding box center [207, 61] width 8 height 5
click at [206, 64] on input "300" at bounding box center [210, 72] width 24 height 20
type input "400"
click at [99, 97] on icon at bounding box center [96, 100] width 18 height 9
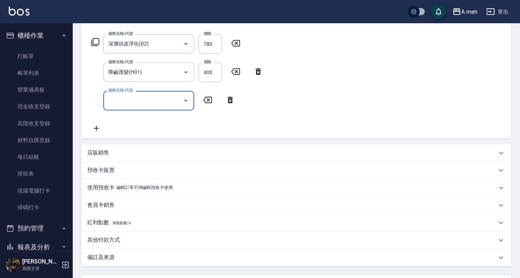
click at [146, 99] on input "服務名稱/代號" at bounding box center [142, 100] width 73 height 13
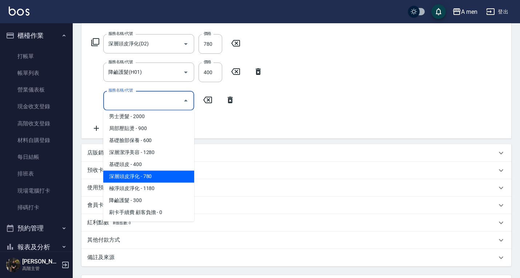
click at [142, 178] on span "深層頭皮淨化 - 780" at bounding box center [148, 177] width 91 height 12
type input "深層頭皮淨化(D2)"
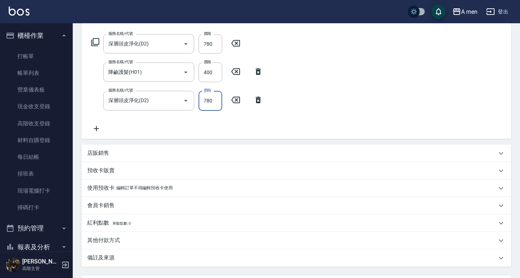
click at [206, 100] on input "780" at bounding box center [210, 101] width 24 height 20
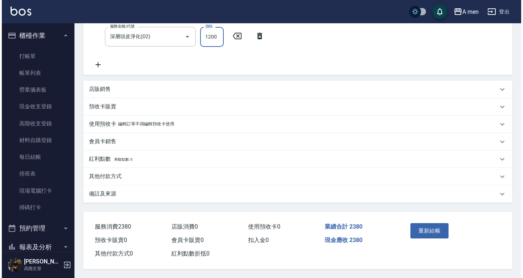
scroll to position [176, 0]
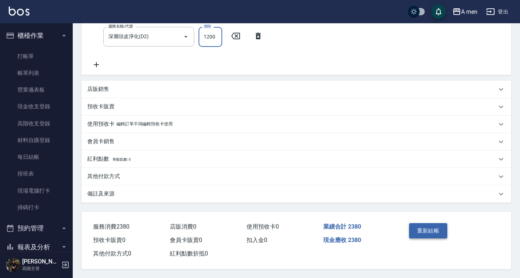
type input "1200"
click at [426, 232] on button "重新結帳" at bounding box center [428, 230] width 39 height 15
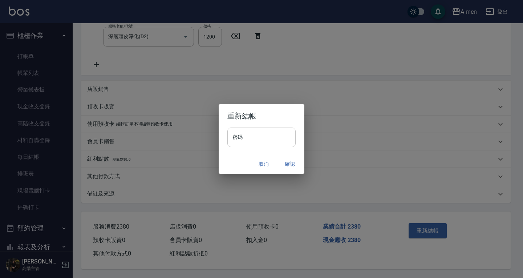
click at [261, 136] on input "密碼" at bounding box center [261, 138] width 68 height 20
type input "*"
type input "**********"
click at [288, 163] on button "確認" at bounding box center [289, 163] width 23 height 13
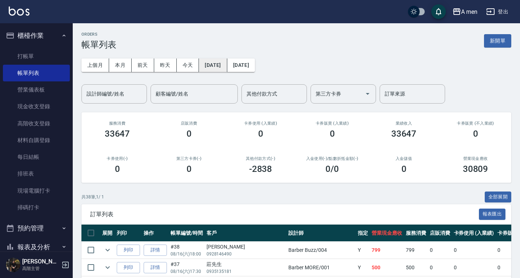
click at [217, 70] on button "[DATE]" at bounding box center [213, 64] width 28 height 13
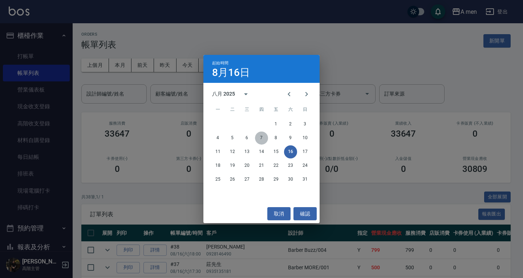
click at [263, 137] on button "7" at bounding box center [261, 138] width 13 height 13
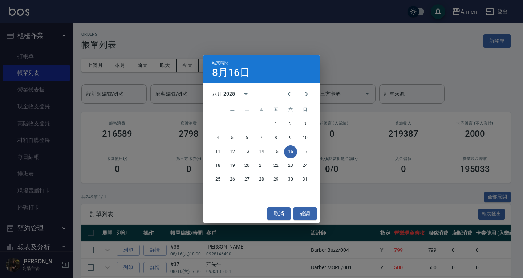
click at [264, 133] on div "0" at bounding box center [260, 134] width 54 height 10
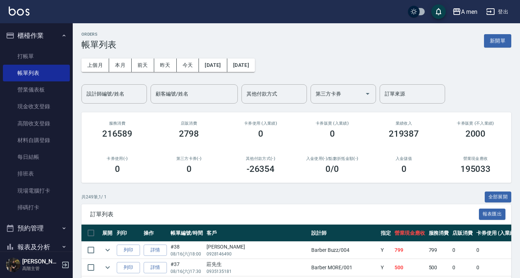
click at [263, 137] on div "0" at bounding box center [260, 134] width 54 height 10
click at [255, 66] on button "[DATE]" at bounding box center [241, 64] width 28 height 13
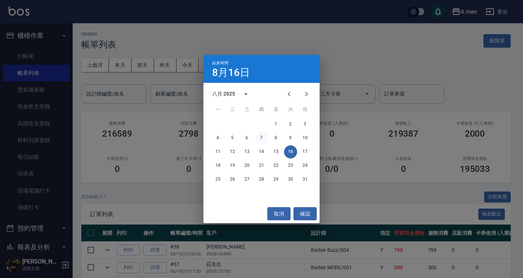
click at [259, 142] on button "7" at bounding box center [261, 138] width 13 height 13
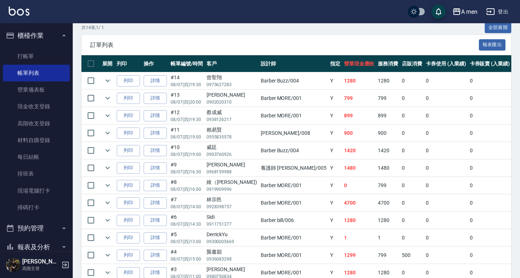
scroll to position [242, 0]
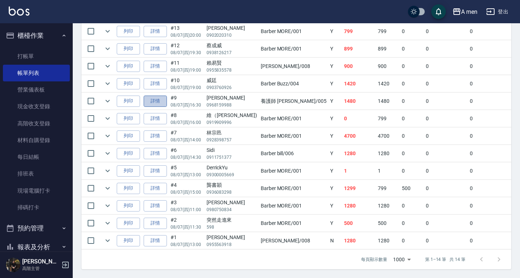
click at [159, 96] on link "詳情" at bounding box center [155, 101] width 23 height 11
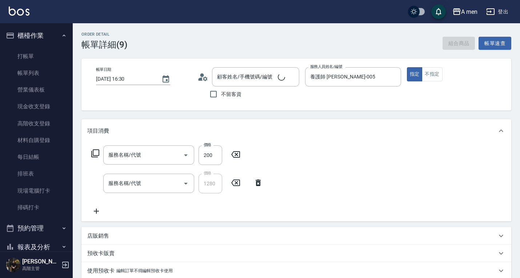
type input "2025/08/07 16:30"
type input "養護師 小蔡-005"
type input "養護師 額外開發"
type input "深層潔淨美容(C02)"
type input "政霖/0968159988/null"
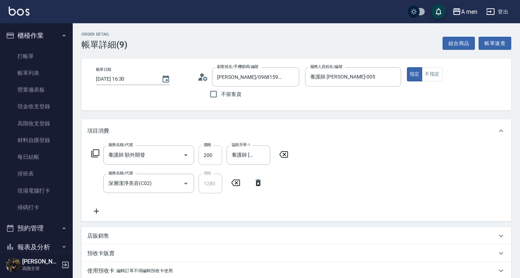
scroll to position [149, 0]
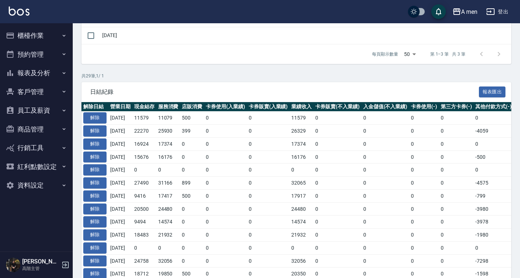
scroll to position [163, 0]
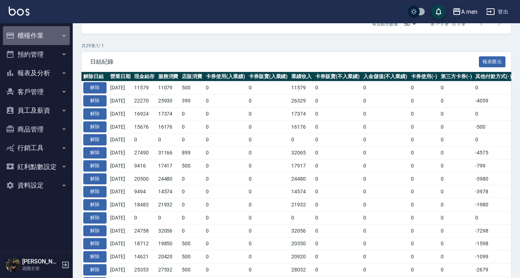
click at [42, 35] on button "櫃檯作業" at bounding box center [36, 35] width 67 height 19
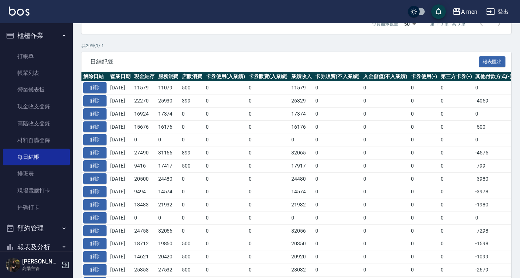
click at [42, 35] on button "櫃檯作業" at bounding box center [36, 35] width 67 height 19
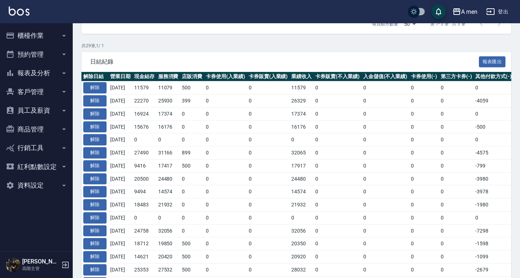
click at [35, 57] on button "預約管理" at bounding box center [36, 54] width 67 height 19
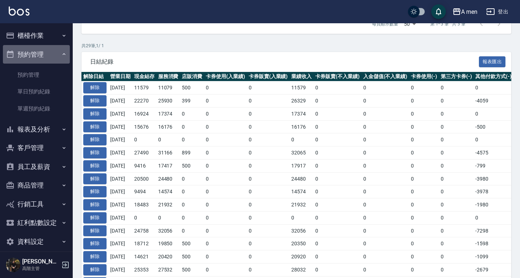
click at [42, 50] on button "預約管理" at bounding box center [36, 54] width 67 height 19
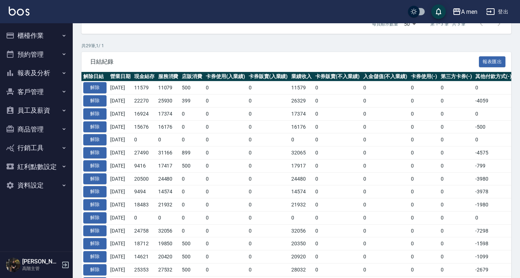
click at [44, 36] on button "櫃檯作業" at bounding box center [36, 35] width 67 height 19
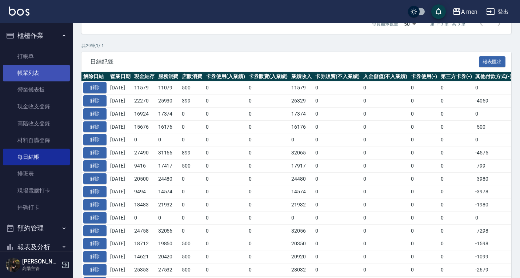
click at [37, 74] on link "帳單列表" at bounding box center [36, 73] width 67 height 17
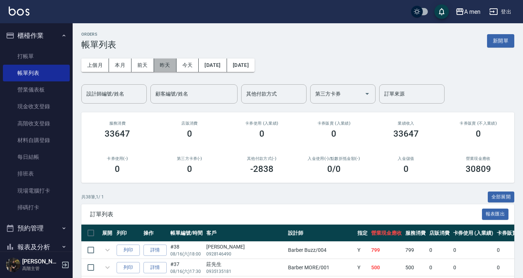
click at [170, 69] on button "昨天" at bounding box center [165, 64] width 23 height 13
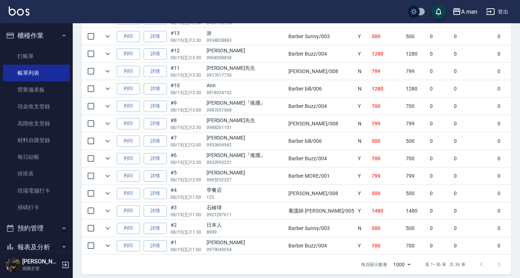
scroll to position [620, 0]
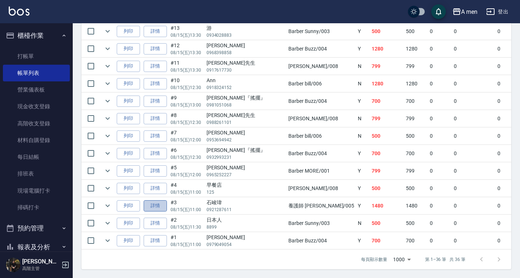
click at [157, 202] on link "詳情" at bounding box center [155, 205] width 23 height 11
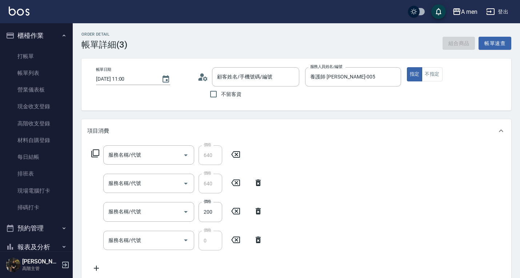
type input "[DATE] 11:00"
type input "養護師 [PERSON_NAME]-005"
type input "C"
type input "[PERSON_NAME]/0921287611/null"
type input "養護師 換爸 做臉獎金"
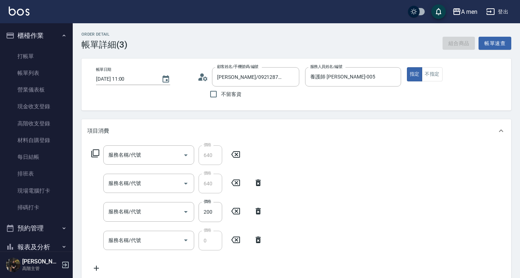
type input "養護師 換爸 洗頭獎金"
type input "養護師 額外開發"
type input "升單獎金-1780換爸套餐"
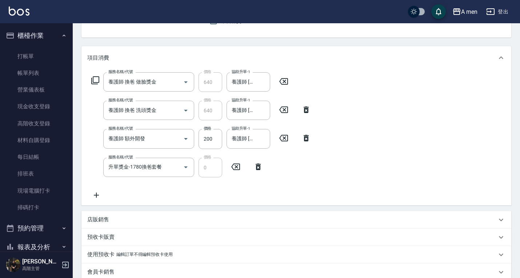
scroll to position [73, 0]
click at [288, 82] on icon at bounding box center [283, 81] width 18 height 9
click at [303, 105] on icon at bounding box center [306, 109] width 18 height 9
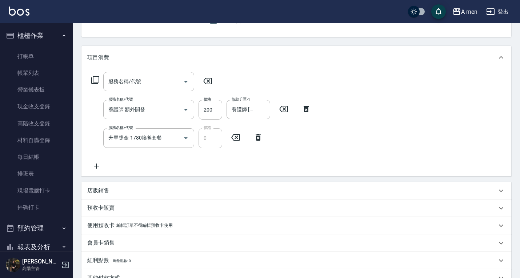
drag, startPoint x: 303, startPoint y: 105, endPoint x: 307, endPoint y: 111, distance: 7.4
click at [307, 111] on div "服務名稱/代號 服務名稱/代號 服務名稱/代號 養護師 額外開發 服務名稱/代號 價格 200 價格 協助升單-1 養護師 小[PERSON_NAME]-00…" at bounding box center [295, 122] width 429 height 107
click at [308, 108] on icon at bounding box center [305, 109] width 5 height 7
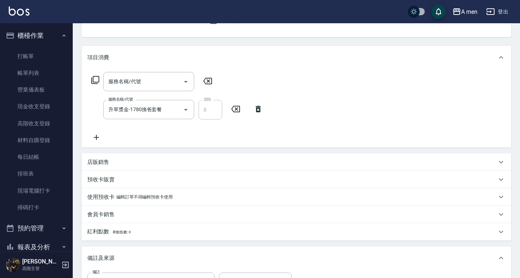
click at [262, 107] on icon at bounding box center [258, 109] width 18 height 9
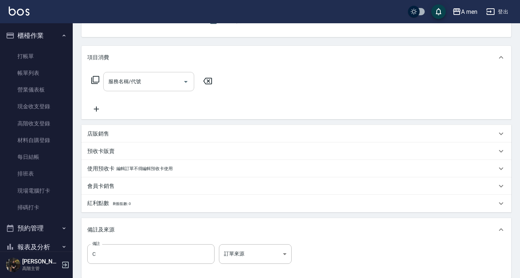
scroll to position [0, 0]
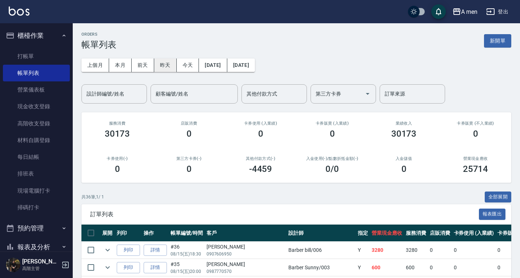
click at [169, 66] on button "昨天" at bounding box center [165, 64] width 23 height 13
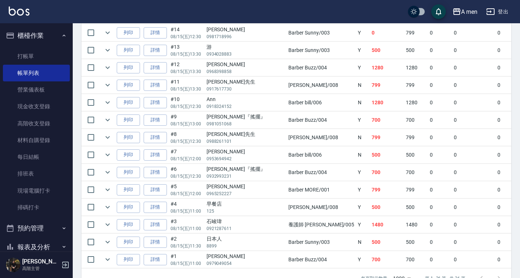
scroll to position [601, 0]
click at [155, 222] on link "詳情" at bounding box center [155, 224] width 23 height 11
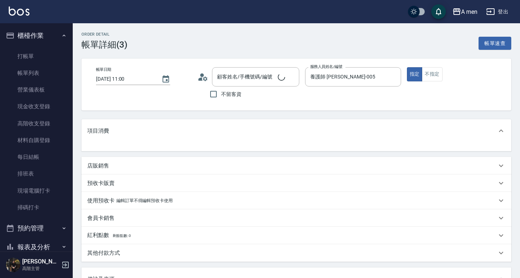
scroll to position [11, 0]
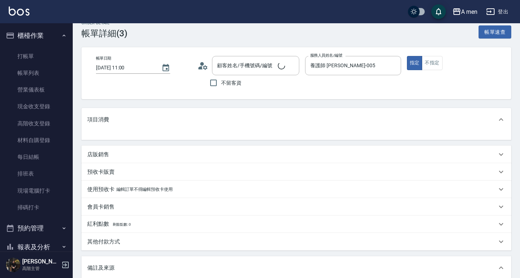
type input "[PERSON_NAME]/0921287611/null"
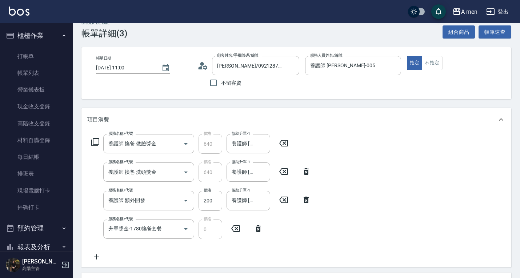
click at [279, 145] on icon at bounding box center [283, 143] width 18 height 9
click at [304, 169] on icon at bounding box center [306, 171] width 18 height 9
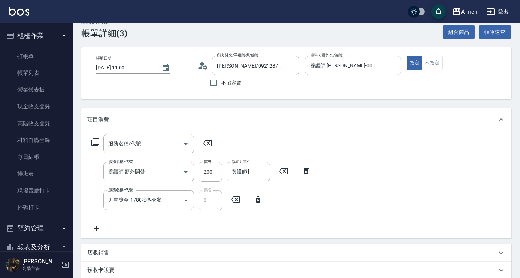
click at [308, 171] on icon at bounding box center [305, 171] width 5 height 7
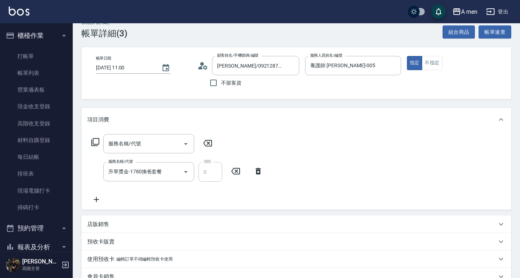
click at [258, 173] on icon at bounding box center [258, 171] width 18 height 9
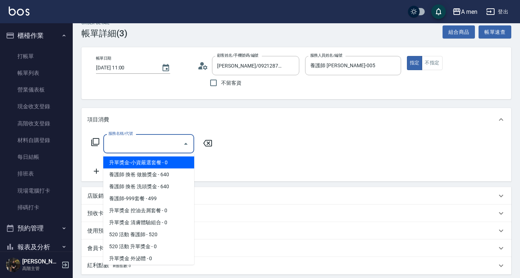
click at [161, 142] on input "服務名稱/代號" at bounding box center [142, 143] width 73 height 13
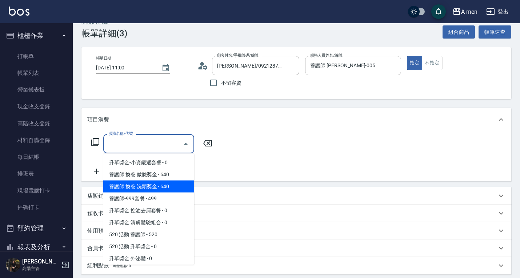
scroll to position [326, 0]
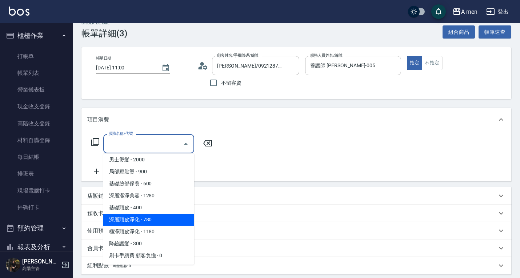
click at [140, 225] on span "深層頭皮淨化 - 780" at bounding box center [148, 220] width 91 height 12
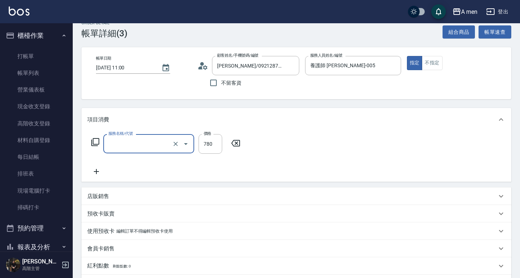
type input "深層頭皮淨化(D2)"
click at [96, 173] on icon at bounding box center [96, 171] width 5 height 5
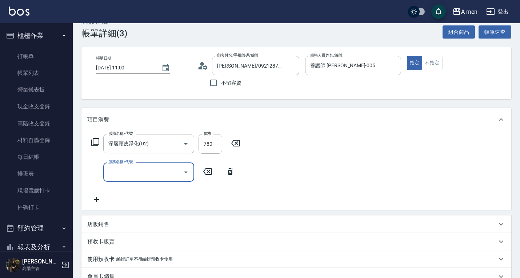
click at [155, 177] on input "服務名稱/代號" at bounding box center [142, 172] width 73 height 13
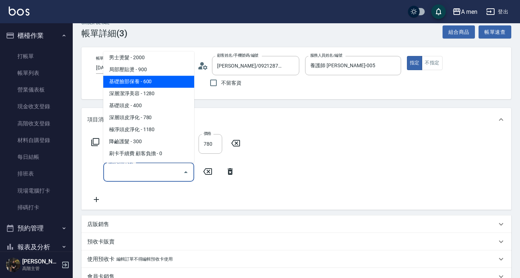
click at [166, 85] on span "基礎臉部保養 - 600" at bounding box center [148, 82] width 91 height 12
type input "基礎臉部保養(C01)"
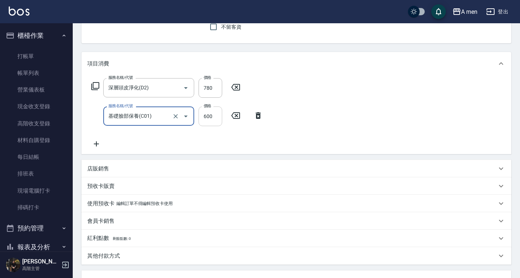
scroll to position [68, 0]
click at [98, 146] on icon at bounding box center [96, 143] width 18 height 9
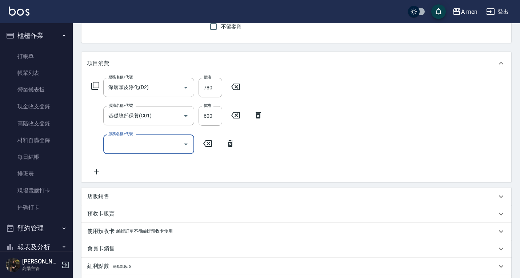
click at [123, 142] on input "服務名稱/代號" at bounding box center [142, 144] width 73 height 13
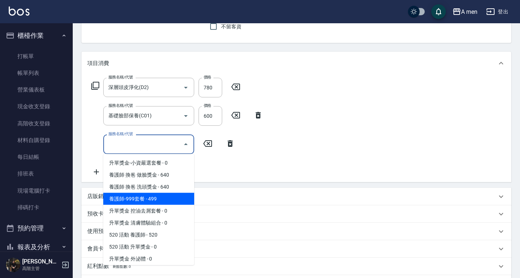
scroll to position [326, 0]
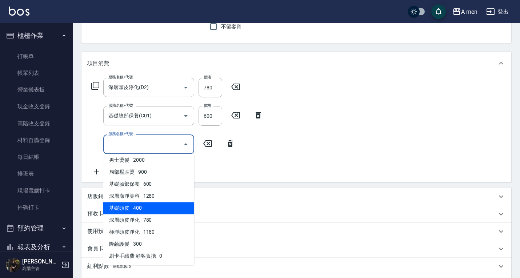
click at [135, 209] on span "基礎頭皮 - 400" at bounding box center [148, 208] width 91 height 12
type input "基礎頭皮(D1)"
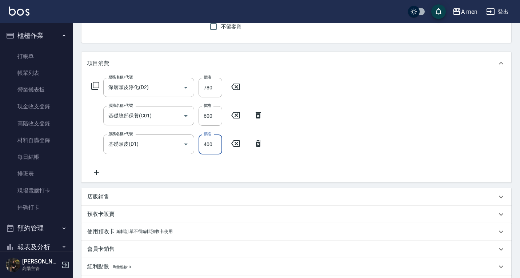
click at [204, 148] on input "400" at bounding box center [210, 144] width 24 height 20
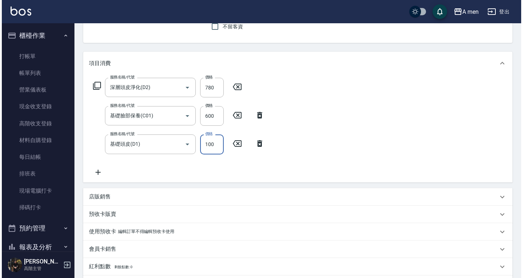
scroll to position [226, 0]
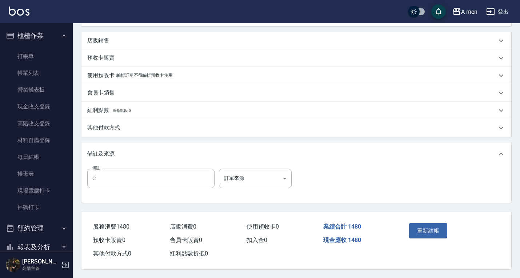
type input "100"
click at [399, 231] on div "重新結帳" at bounding box center [449, 235] width 105 height 49
click at [420, 229] on button "重新結帳" at bounding box center [428, 230] width 39 height 15
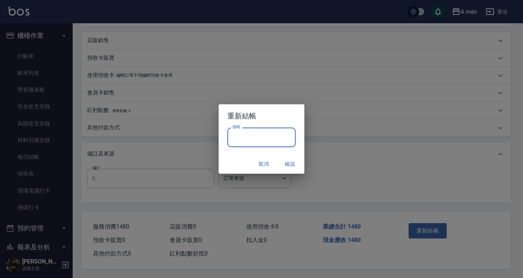
click at [281, 138] on input "密碼" at bounding box center [261, 138] width 68 height 20
type input "**********"
click at [287, 165] on button "確認" at bounding box center [289, 163] width 23 height 13
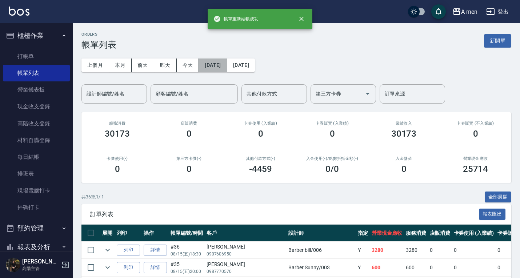
click at [224, 66] on button "[DATE]" at bounding box center [213, 64] width 28 height 13
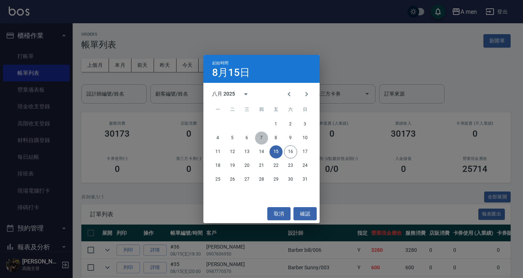
click at [263, 135] on button "7" at bounding box center [261, 138] width 13 height 13
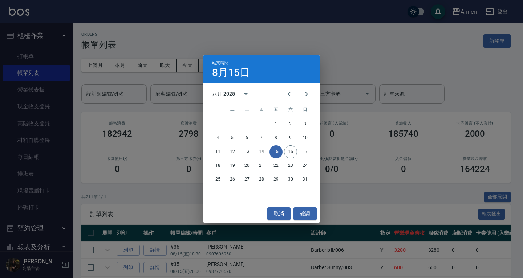
click at [258, 133] on h3 "0" at bounding box center [260, 134] width 5 height 10
click at [260, 137] on h3 "0" at bounding box center [260, 134] width 5 height 10
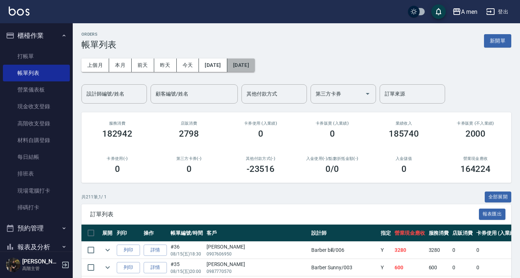
click at [255, 60] on button "[DATE]" at bounding box center [241, 64] width 28 height 13
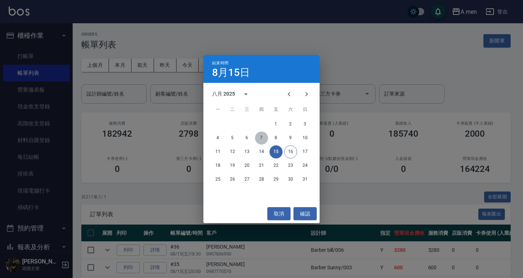
click at [262, 140] on button "7" at bounding box center [261, 138] width 13 height 13
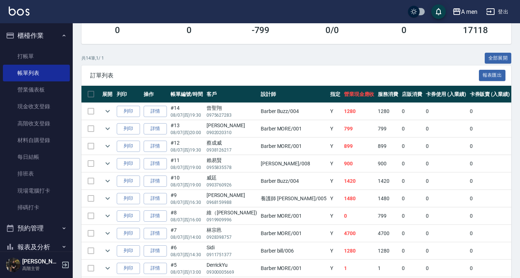
scroll to position [138, 0]
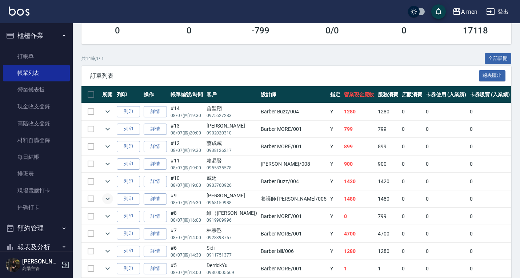
click at [110, 195] on icon "expand row" at bounding box center [107, 198] width 9 height 9
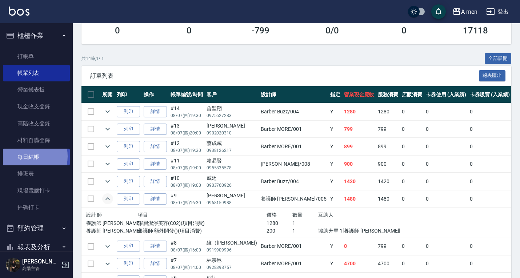
click at [23, 156] on link "每日結帳" at bounding box center [36, 157] width 67 height 17
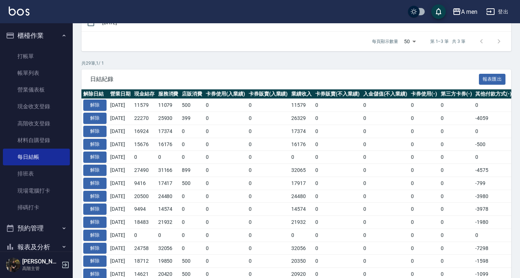
scroll to position [146, 0]
click at [100, 183] on button "解除" at bounding box center [94, 182] width 23 height 11
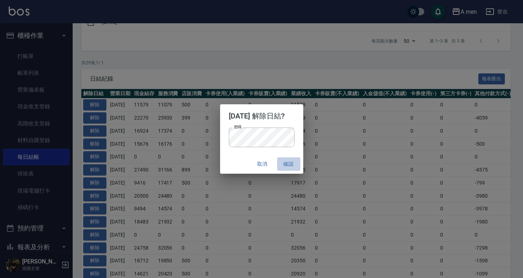
click at [285, 166] on button "確認" at bounding box center [288, 163] width 23 height 13
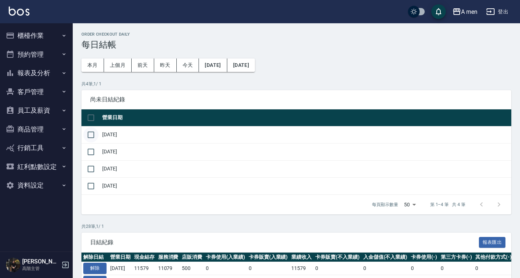
click at [91, 134] on input "checkbox" at bounding box center [90, 134] width 15 height 15
checkbox input "true"
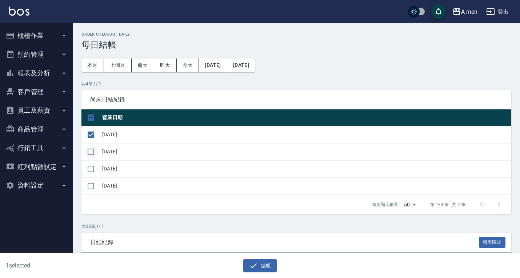
click at [92, 149] on input "checkbox" at bounding box center [90, 151] width 15 height 15
checkbox input "true"
click at [90, 165] on input "checkbox" at bounding box center [90, 168] width 15 height 15
checkbox input "true"
click at [263, 267] on button "結帳" at bounding box center [260, 265] width 34 height 13
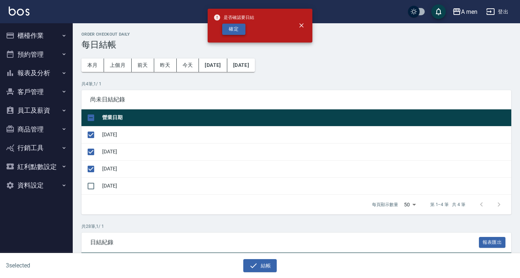
click at [228, 30] on button "確定" at bounding box center [233, 29] width 23 height 11
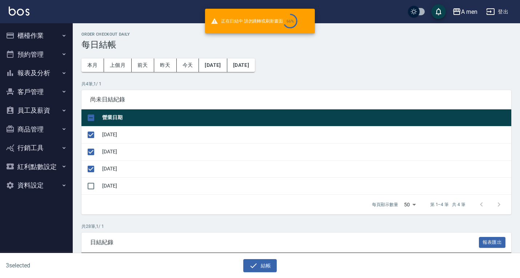
checkbox input "false"
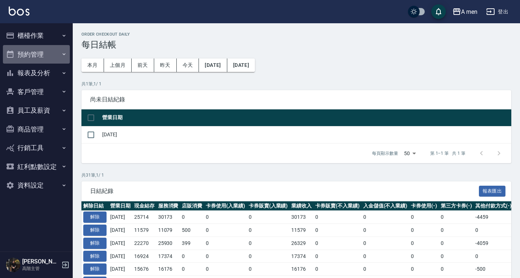
click at [25, 55] on button "預約管理" at bounding box center [36, 54] width 67 height 19
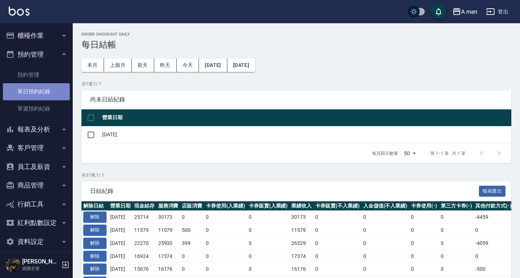
click at [48, 91] on link "單日預約紀錄" at bounding box center [36, 91] width 67 height 17
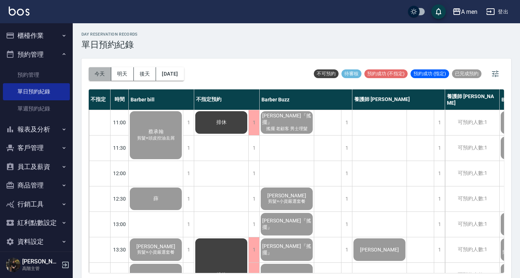
click at [108, 75] on button "今天" at bounding box center [100, 73] width 23 height 13
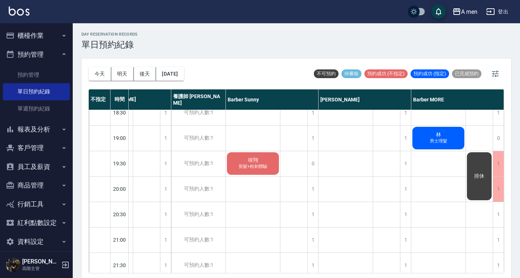
scroll to position [398, 277]
